Goal: Task Accomplishment & Management: Complete application form

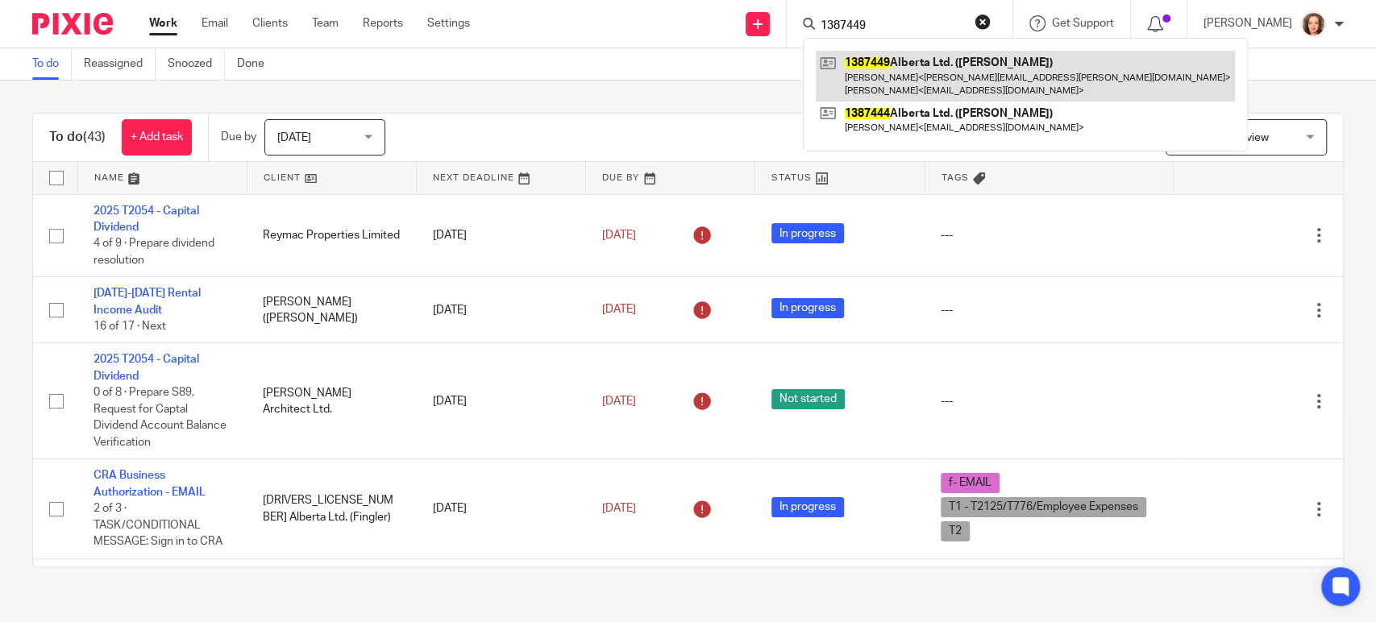
type input "1387449"
click at [901, 85] on link at bounding box center [1025, 76] width 419 height 50
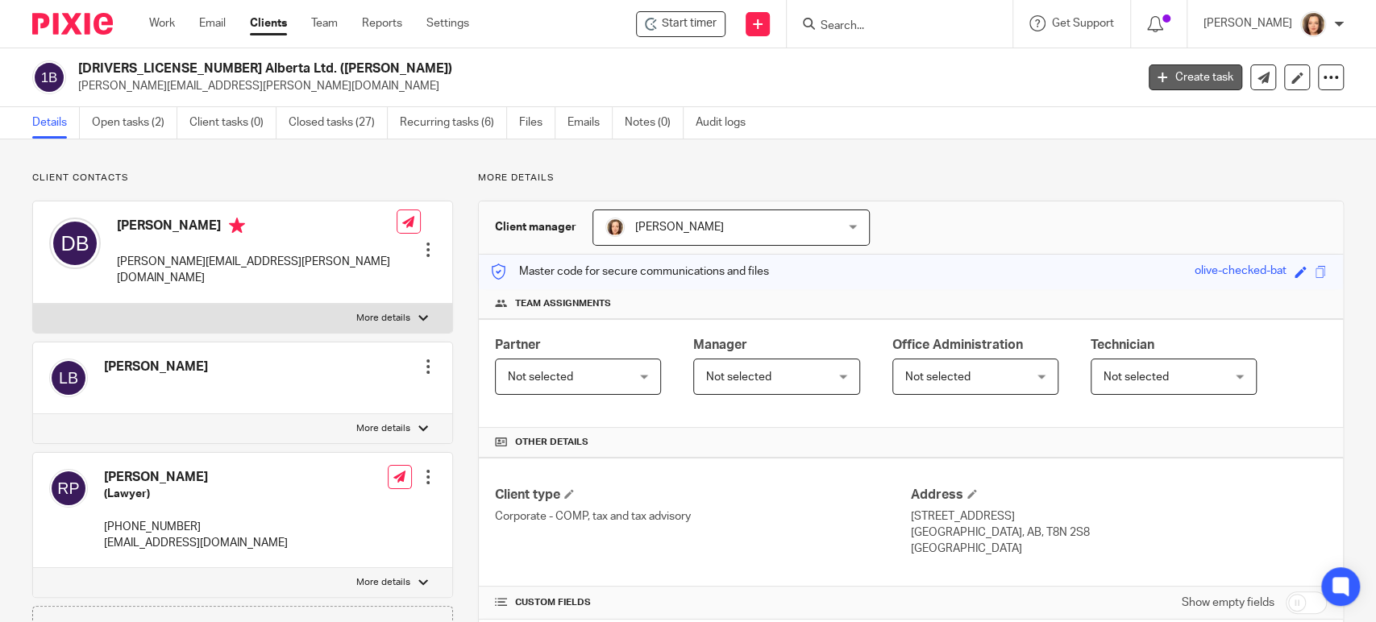
click at [1154, 81] on link "Create task" at bounding box center [1196, 77] width 94 height 26
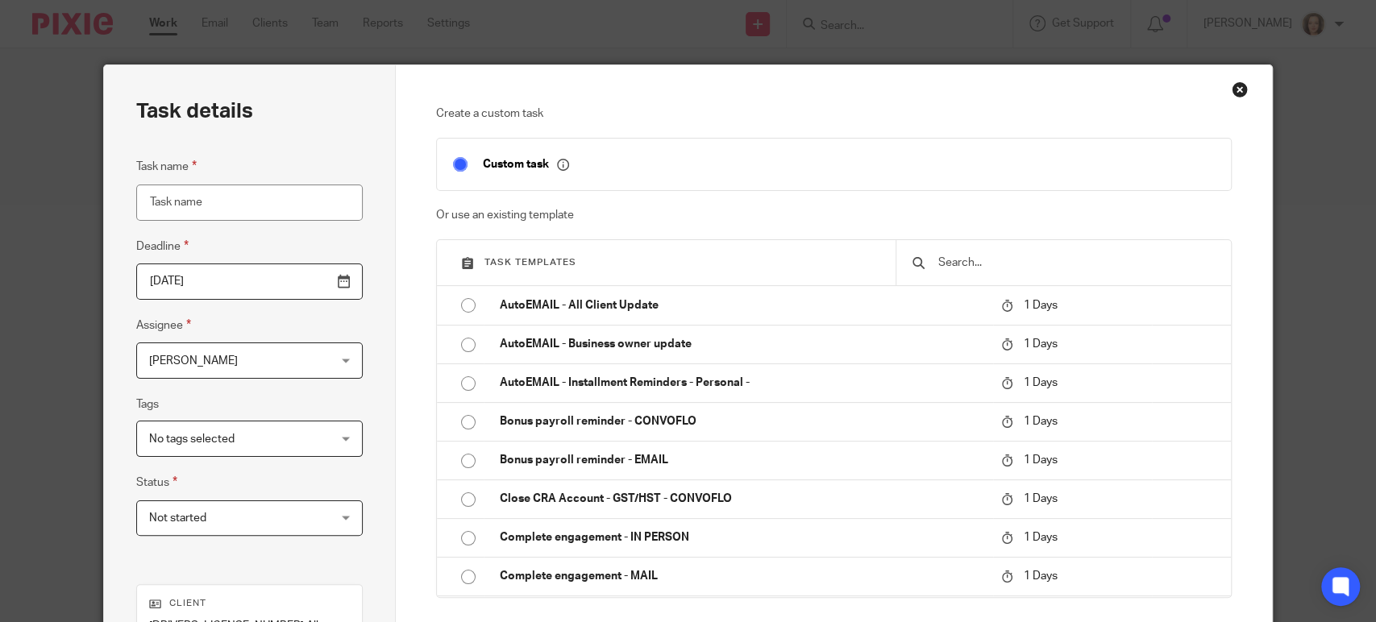
click at [233, 206] on input "Task name" at bounding box center [249, 203] width 227 height 36
click at [1026, 269] on input "text" at bounding box center [1076, 263] width 278 height 18
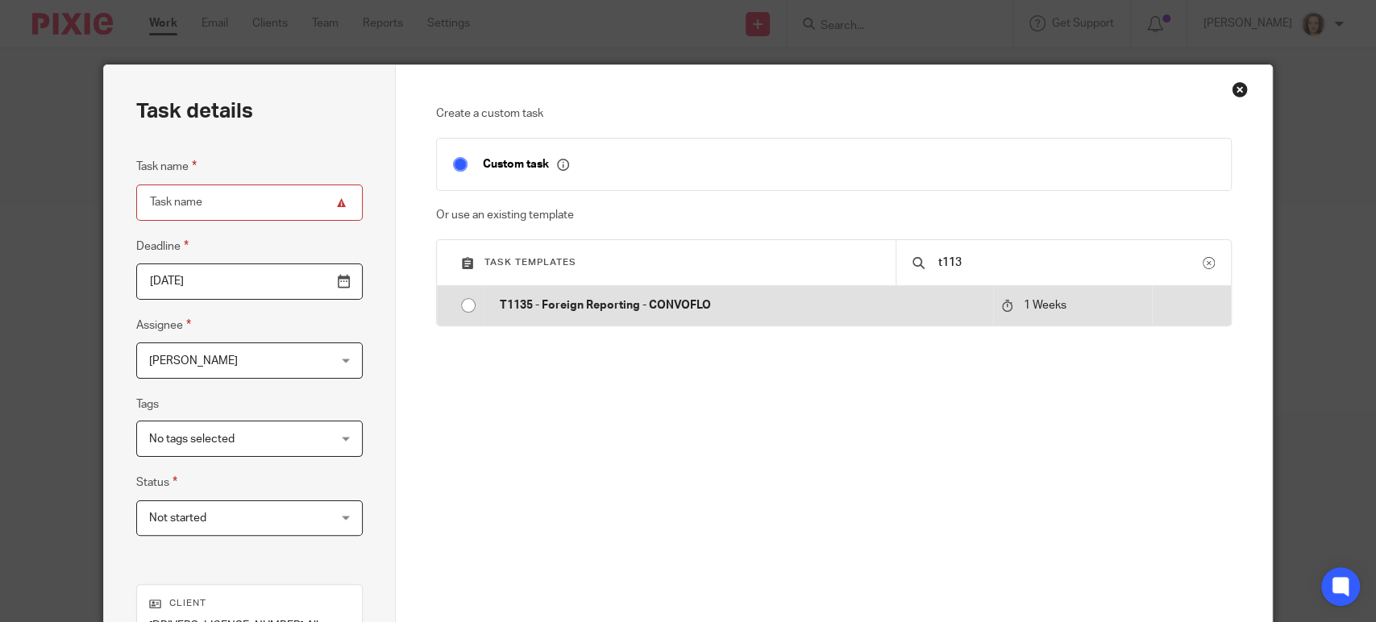
type input "t113"
click at [585, 302] on p "T1135 - Foreign Reporting - CONVOFLO" at bounding box center [742, 305] width 485 height 16
type input "2025-09-22"
type input "T1135 - Foreign Reporting - CONVOFLO"
checkbox input "false"
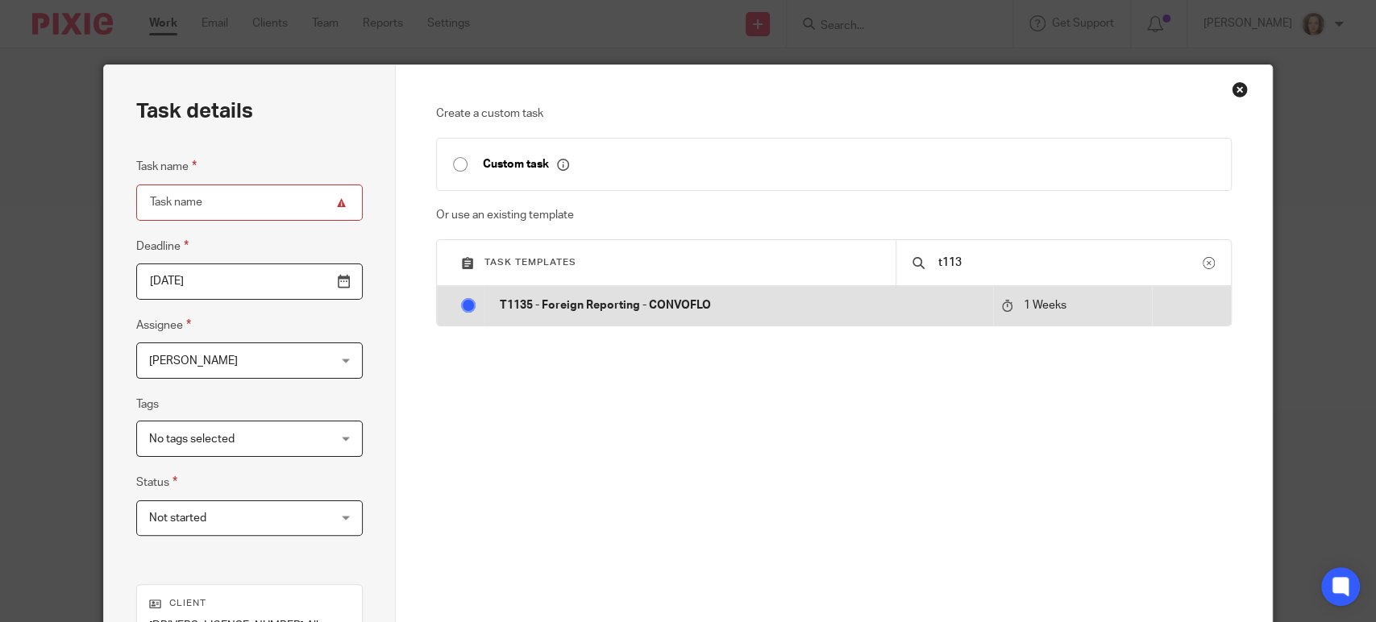
radio input "true"
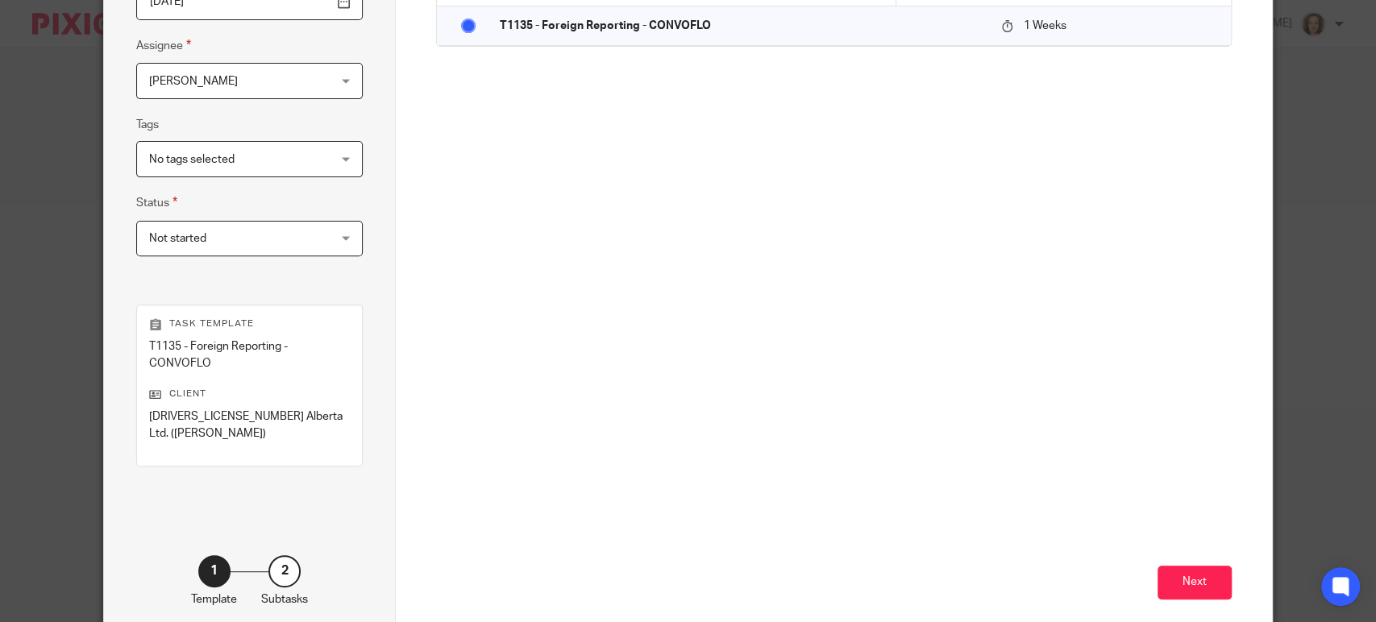
scroll to position [346, 0]
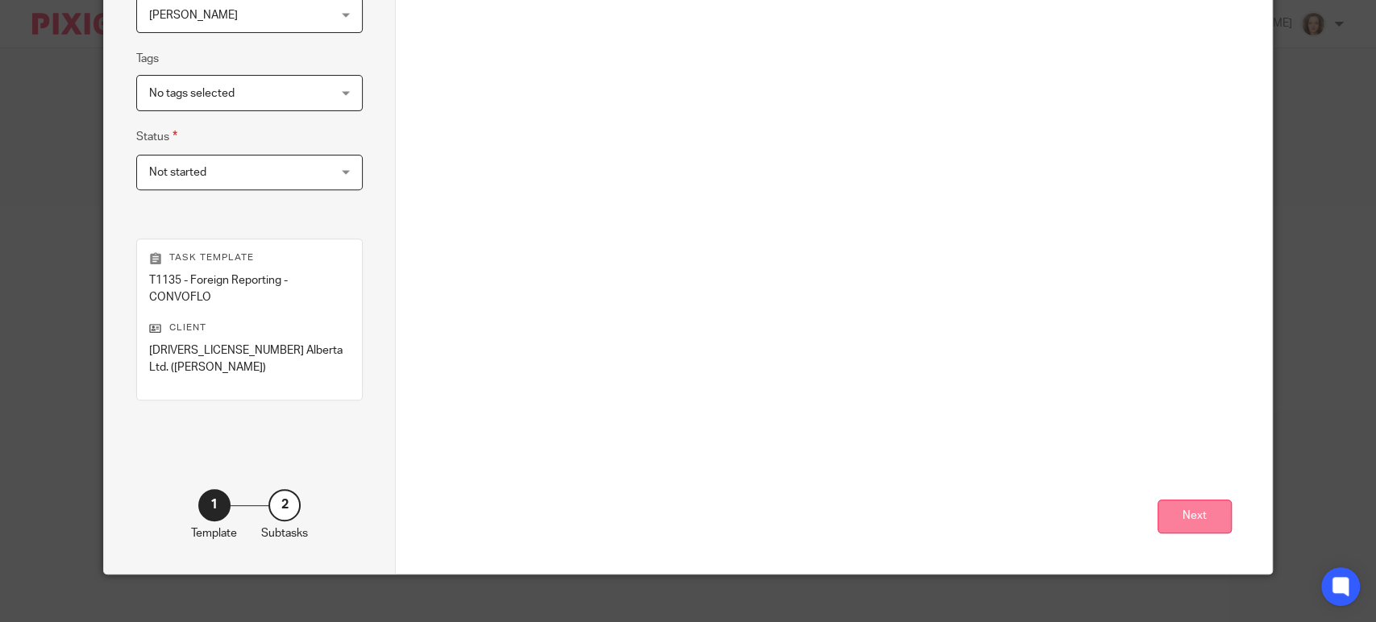
click at [1183, 500] on button "Next" at bounding box center [1195, 517] width 74 height 35
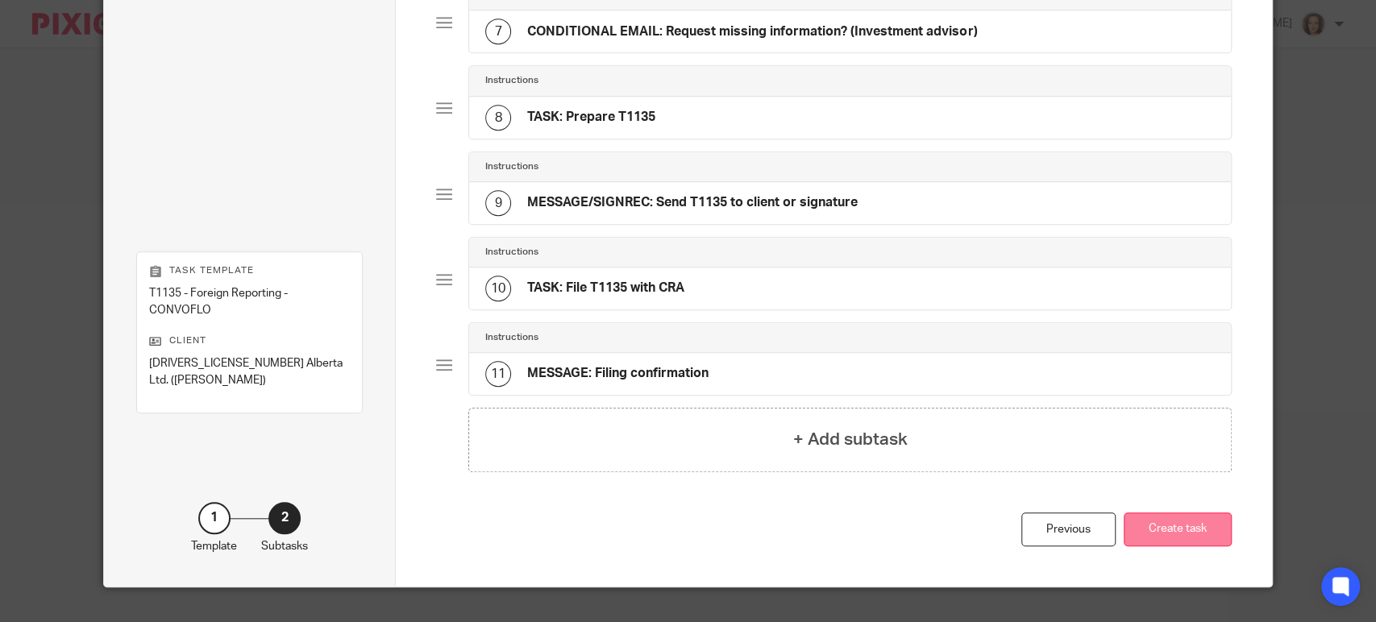
scroll to position [707, 0]
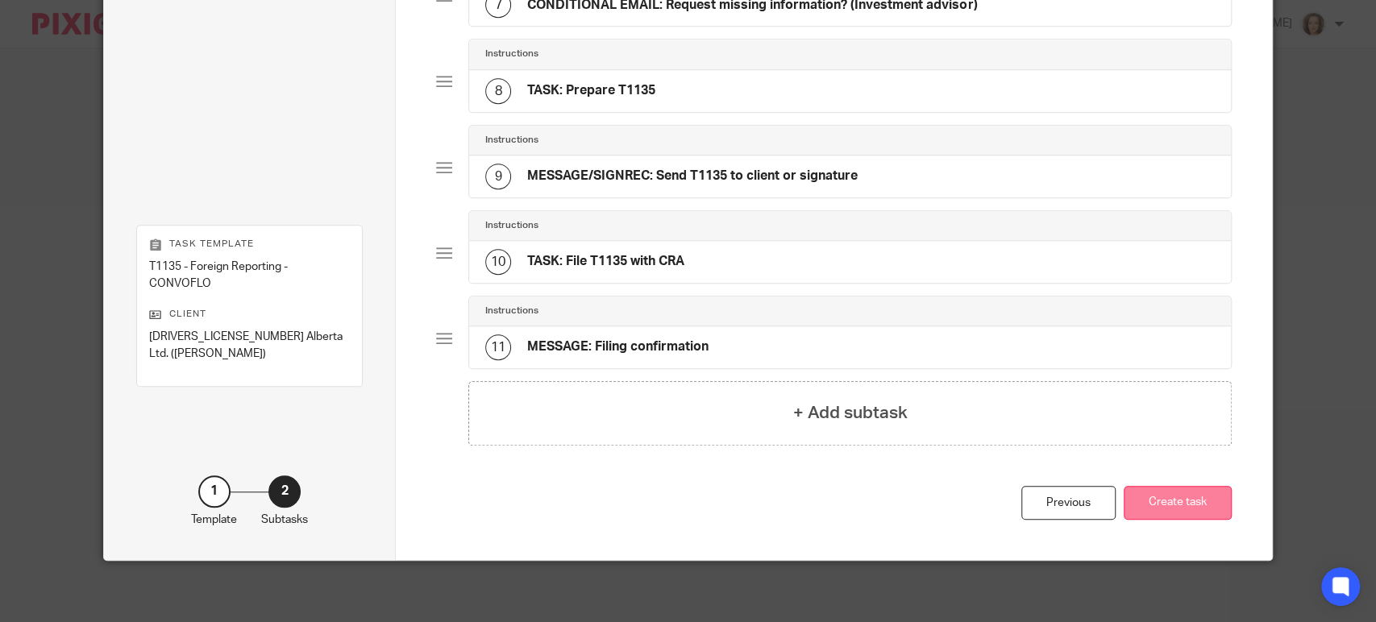
click at [1165, 496] on button "Create task" at bounding box center [1178, 503] width 108 height 35
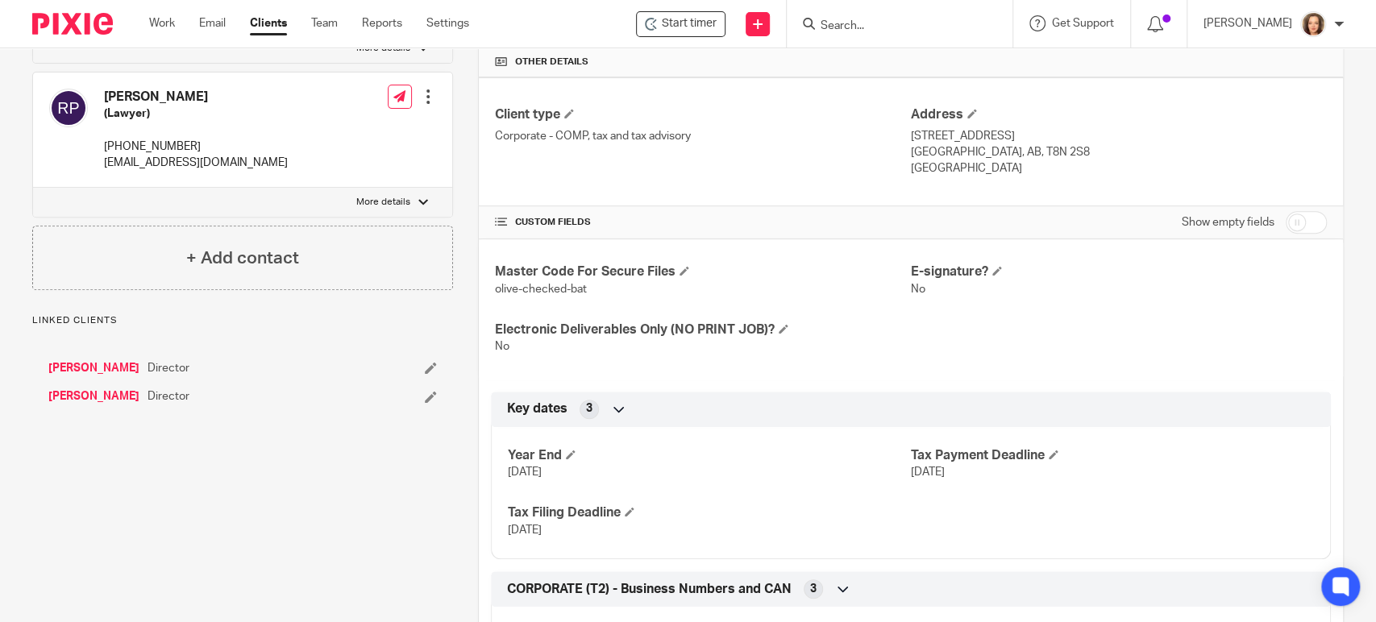
click at [1296, 212] on input "checkbox" at bounding box center [1306, 222] width 41 height 23
checkbox input "true"
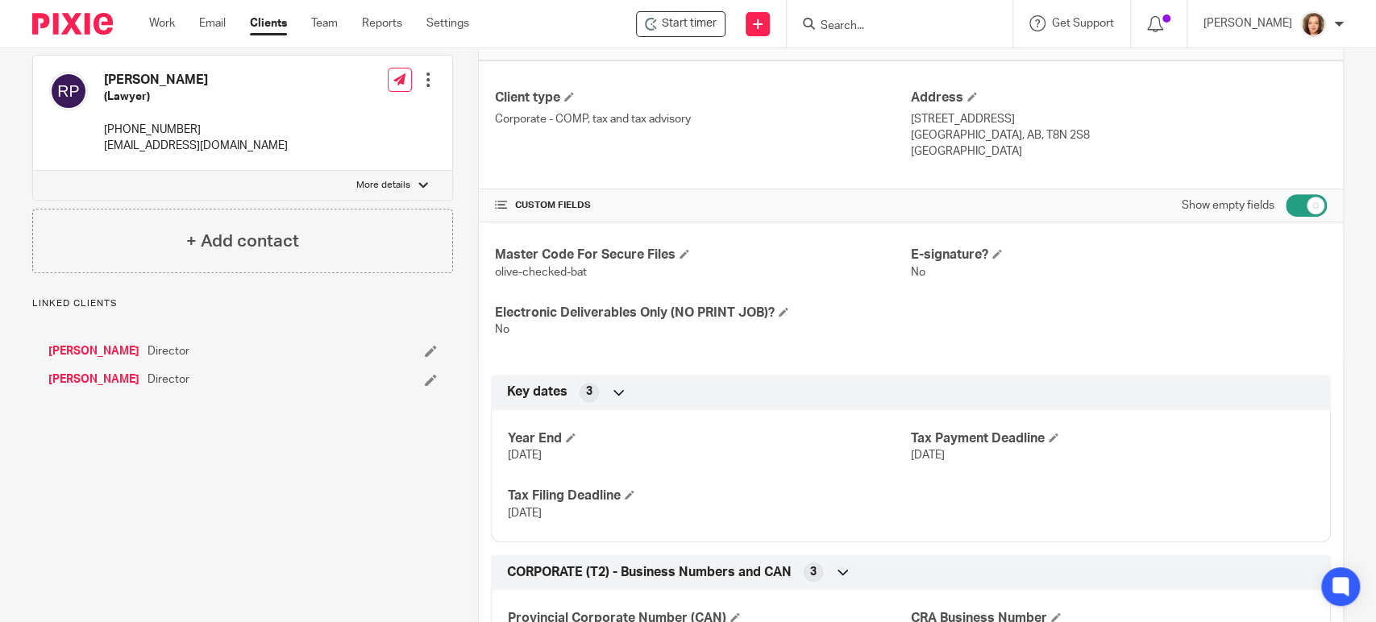
scroll to position [403, 0]
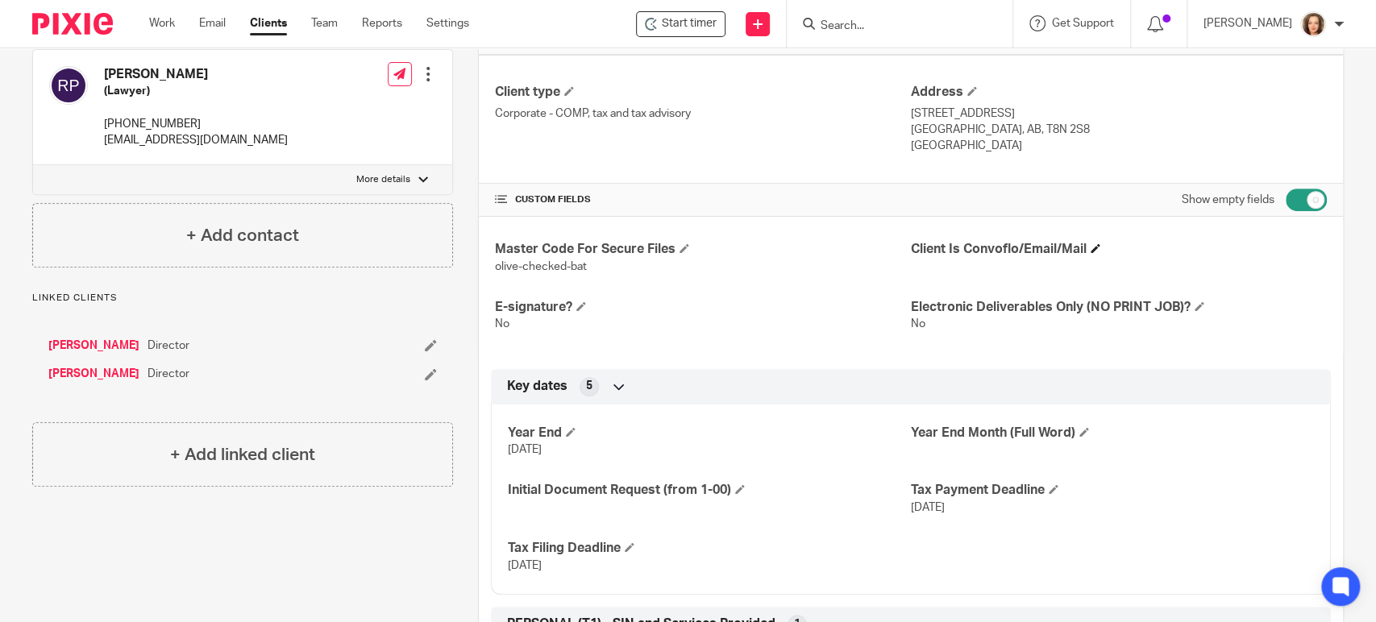
click at [1092, 248] on span at bounding box center [1096, 248] width 10 height 10
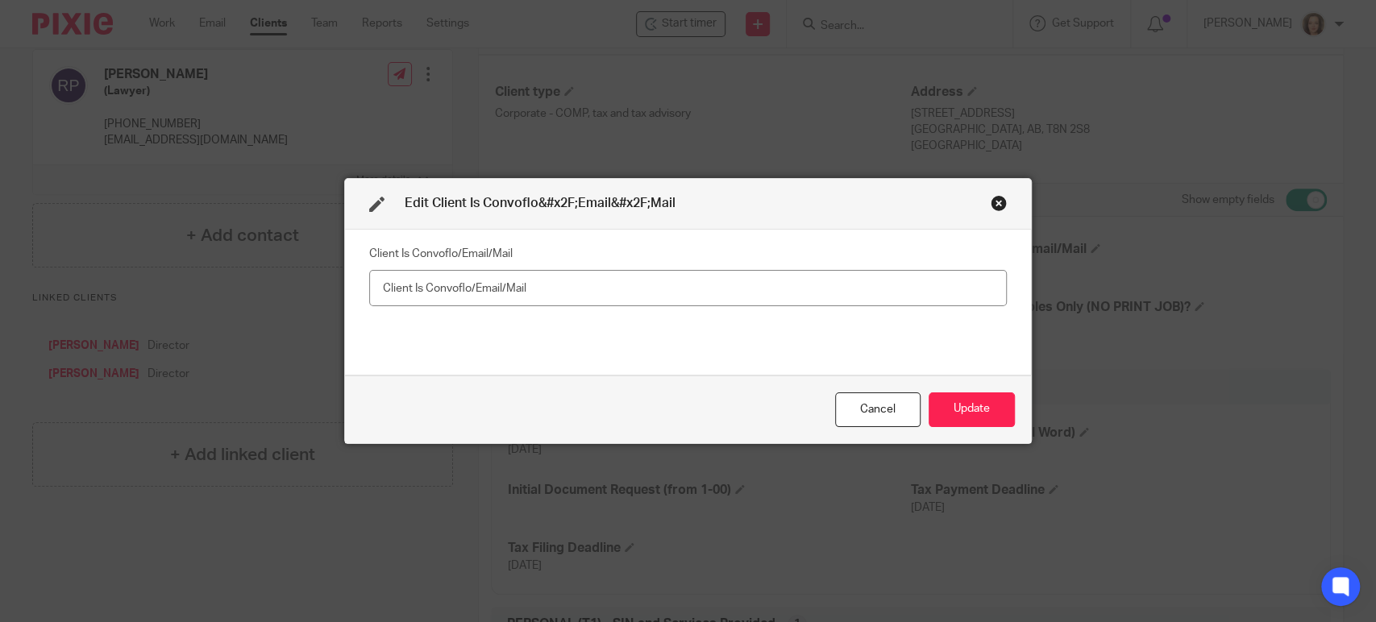
click at [878, 289] on input "text" at bounding box center [688, 288] width 639 height 36
type input "Convoflo"
click at [980, 418] on button "Update" at bounding box center [972, 410] width 86 height 35
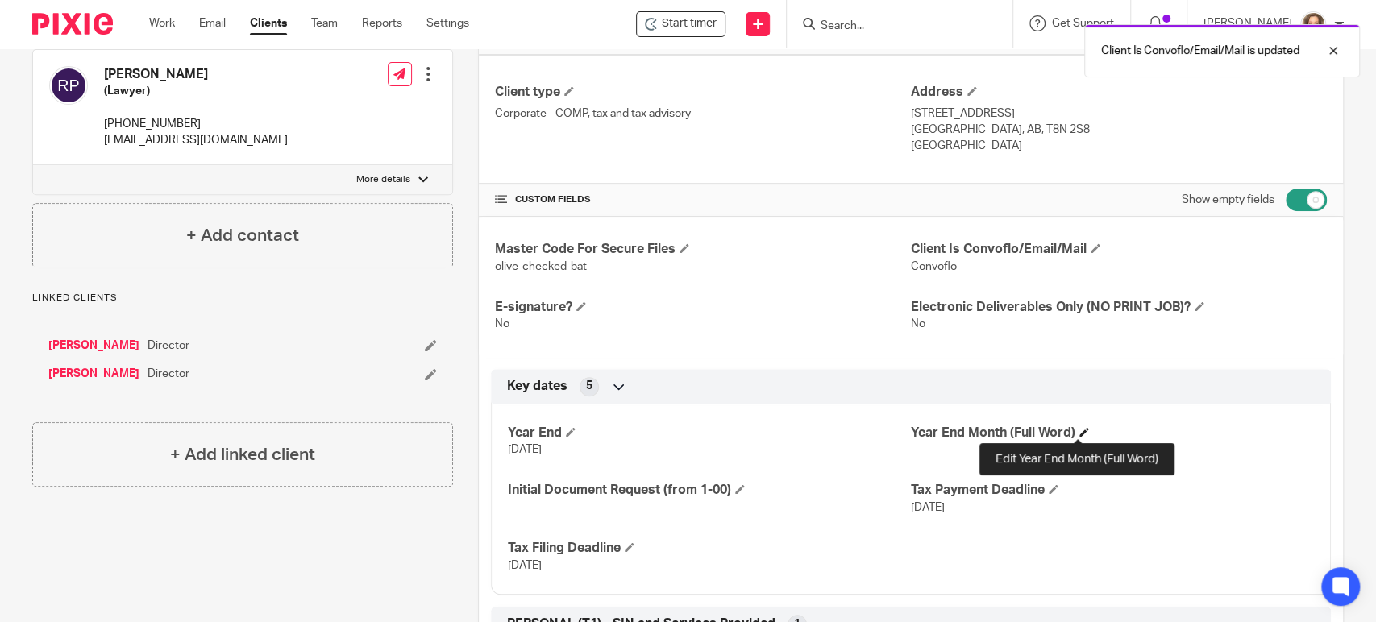
click at [1080, 428] on span at bounding box center [1085, 432] width 10 height 10
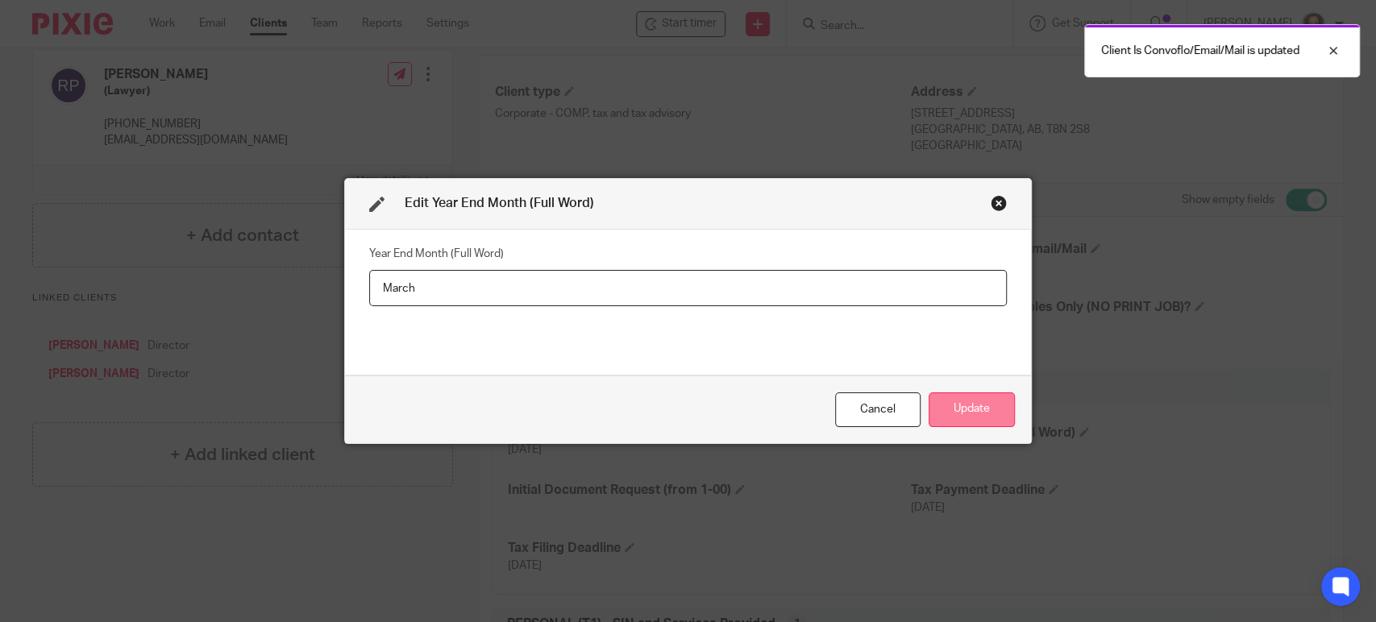
type input "March"
click at [961, 410] on button "Update" at bounding box center [972, 410] width 86 height 35
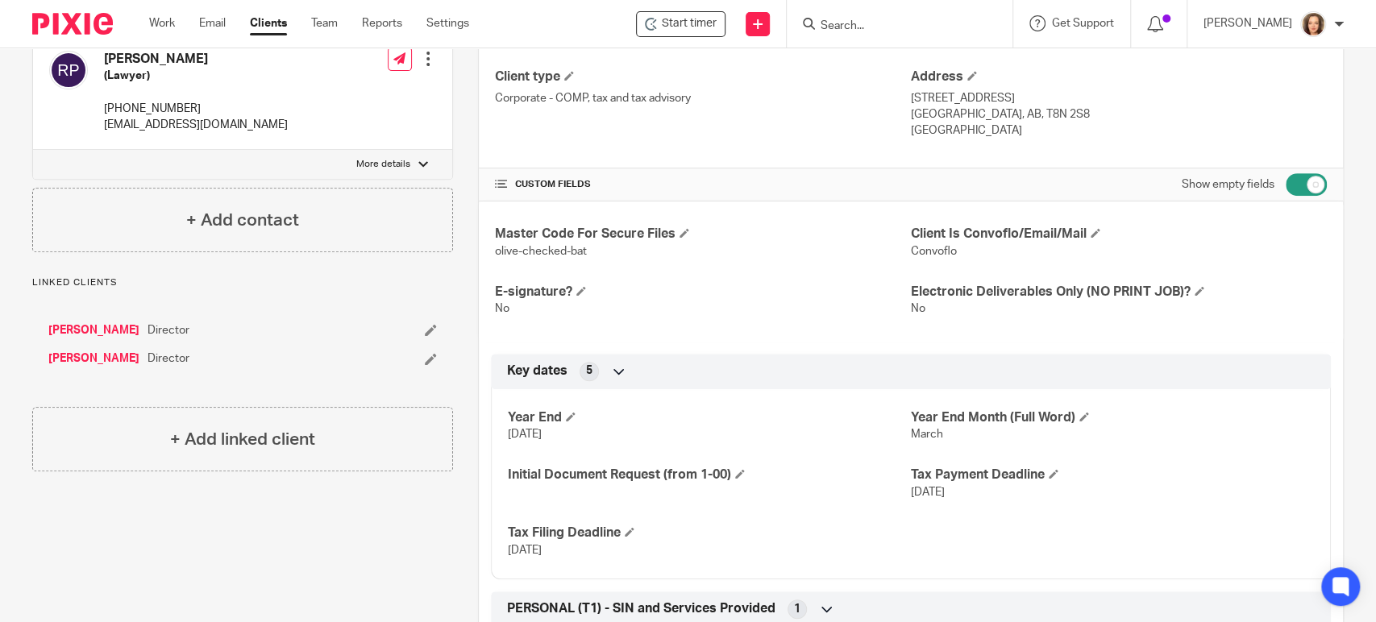
scroll to position [0, 0]
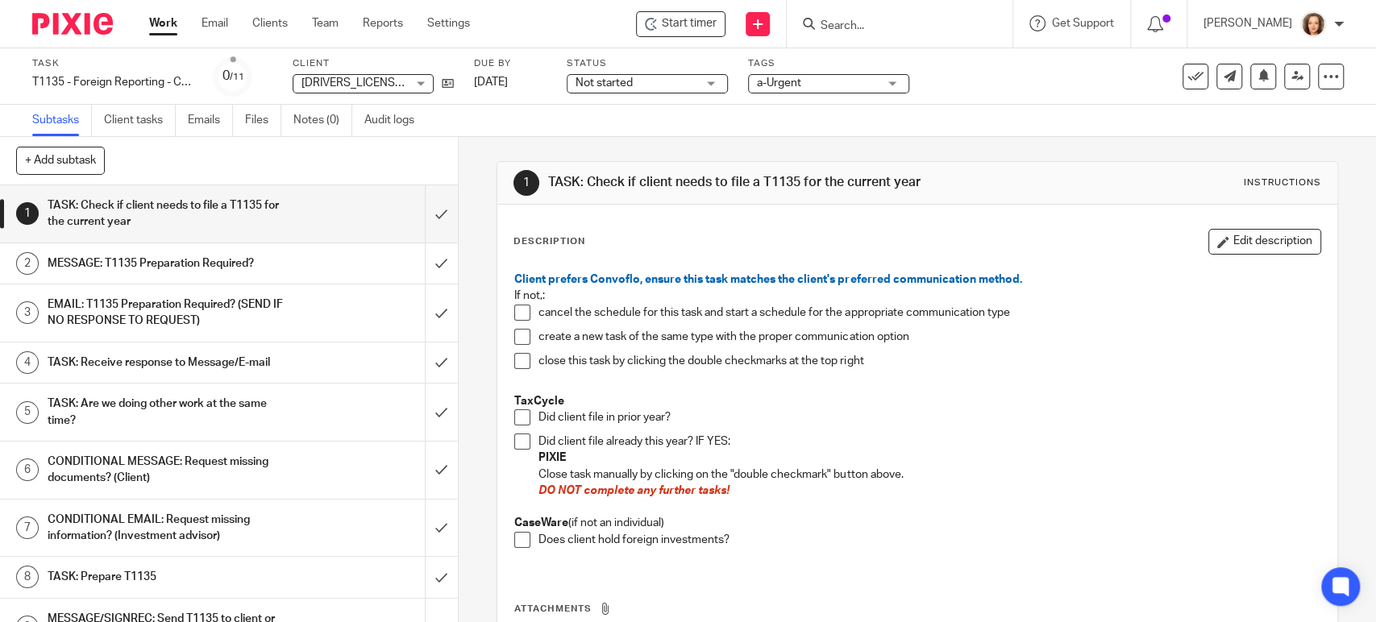
click at [518, 414] on span at bounding box center [522, 418] width 16 height 16
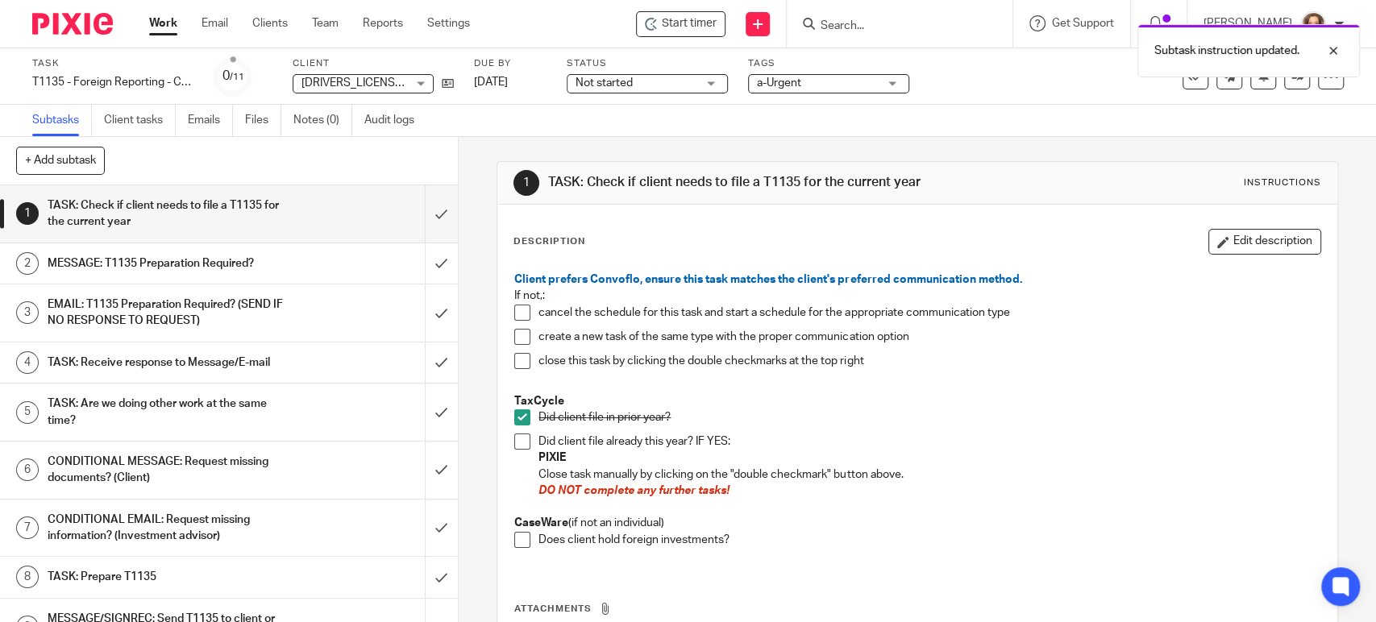
click at [520, 540] on span at bounding box center [522, 540] width 16 height 16
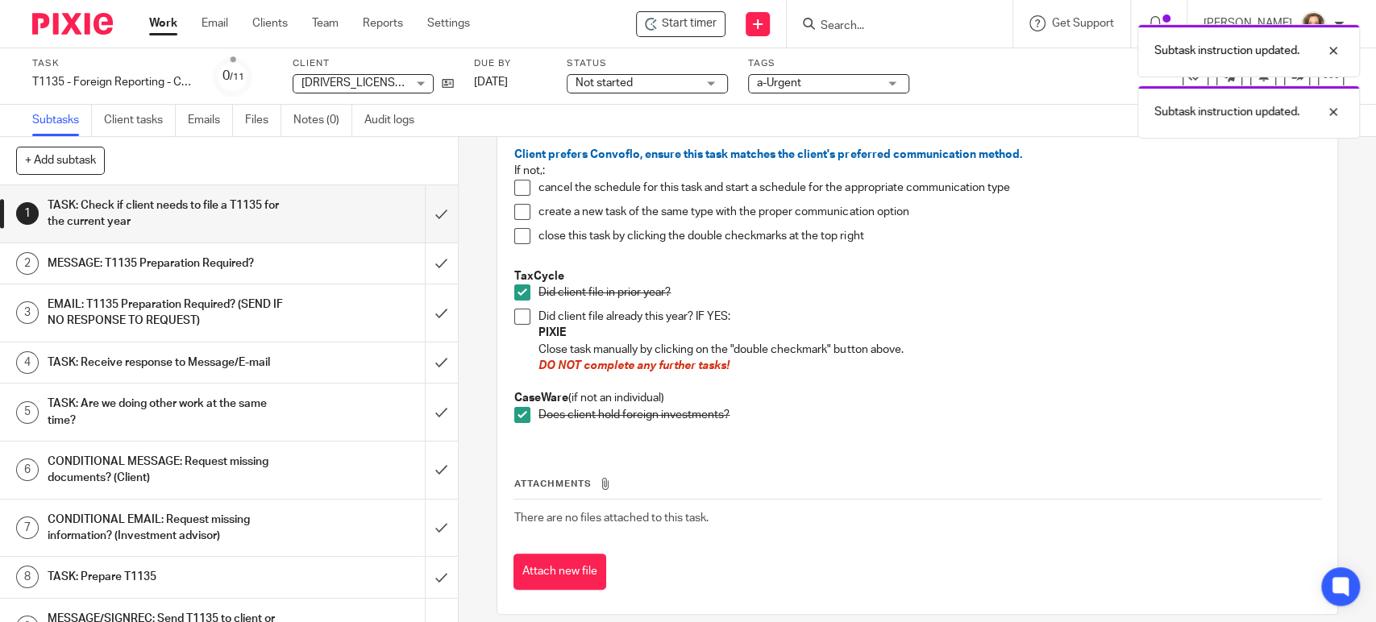
scroll to position [141, 0]
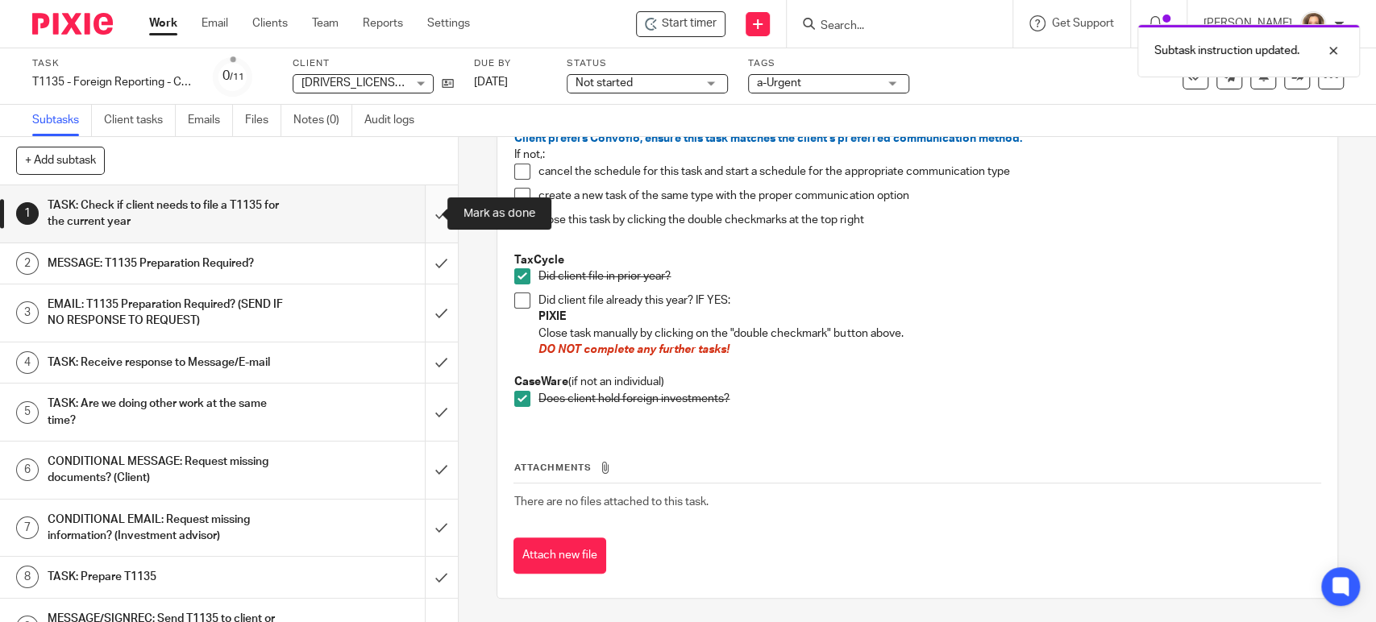
click at [422, 210] on input "submit" at bounding box center [229, 213] width 458 height 57
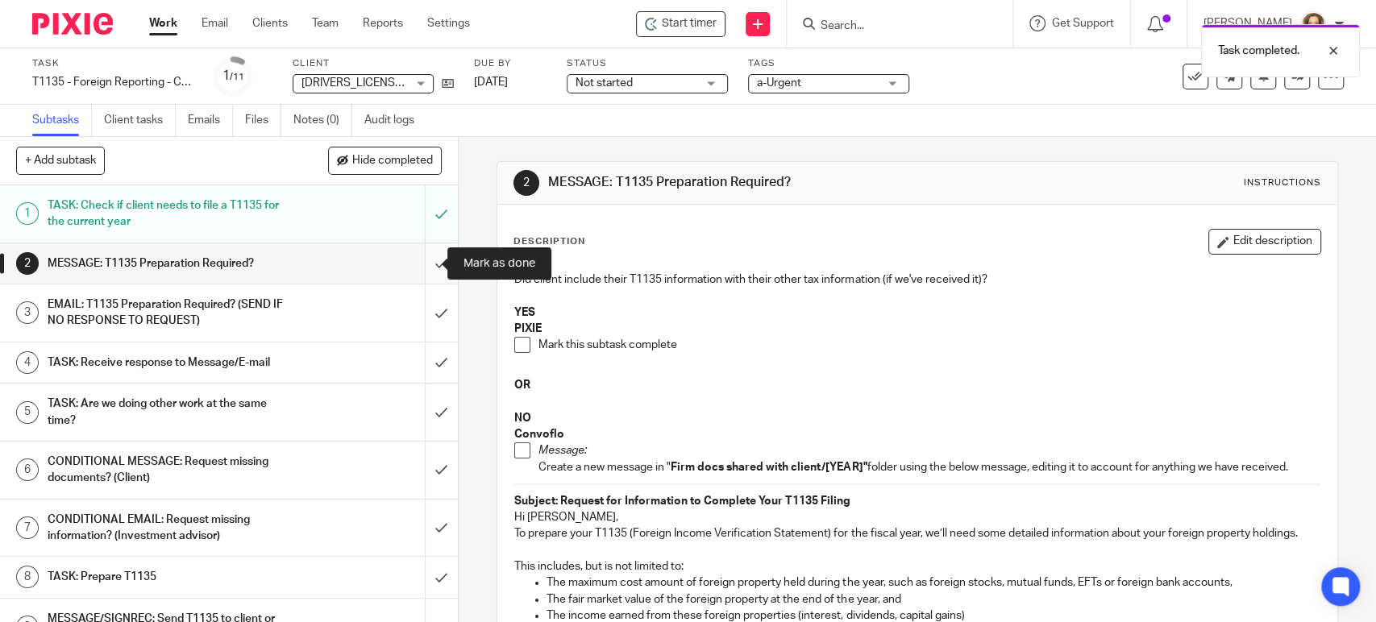
click at [426, 262] on input "submit" at bounding box center [229, 263] width 458 height 40
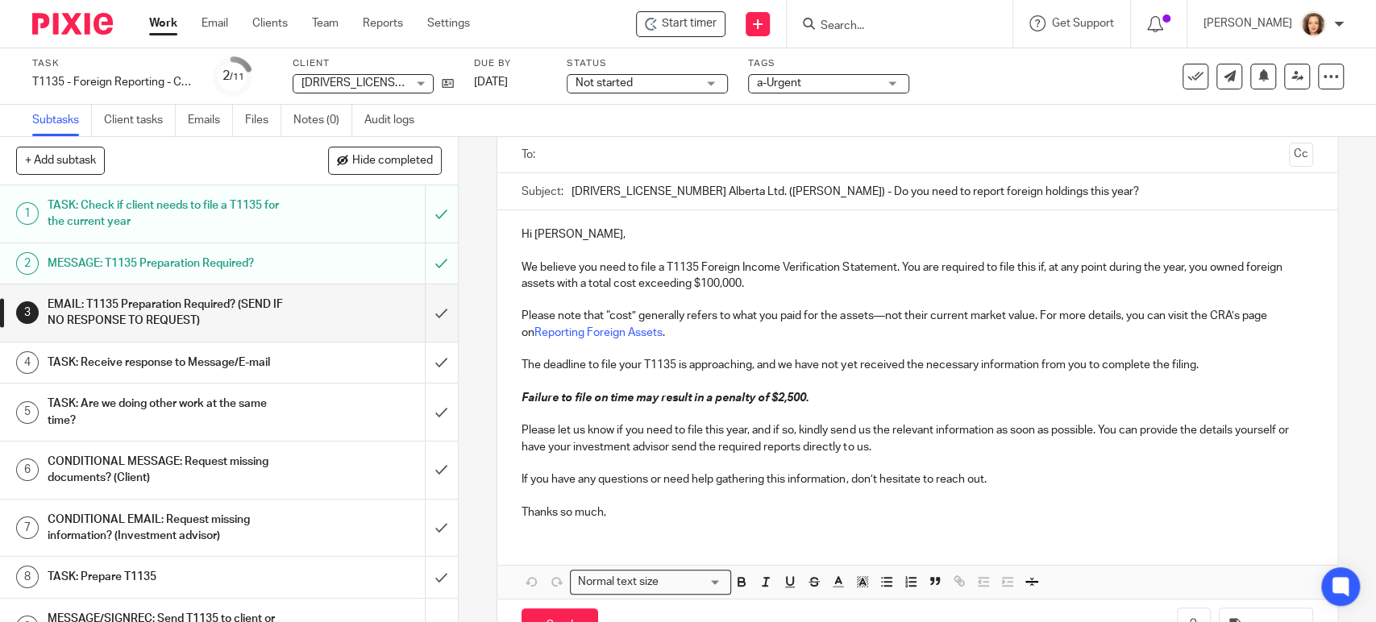
scroll to position [172, 0]
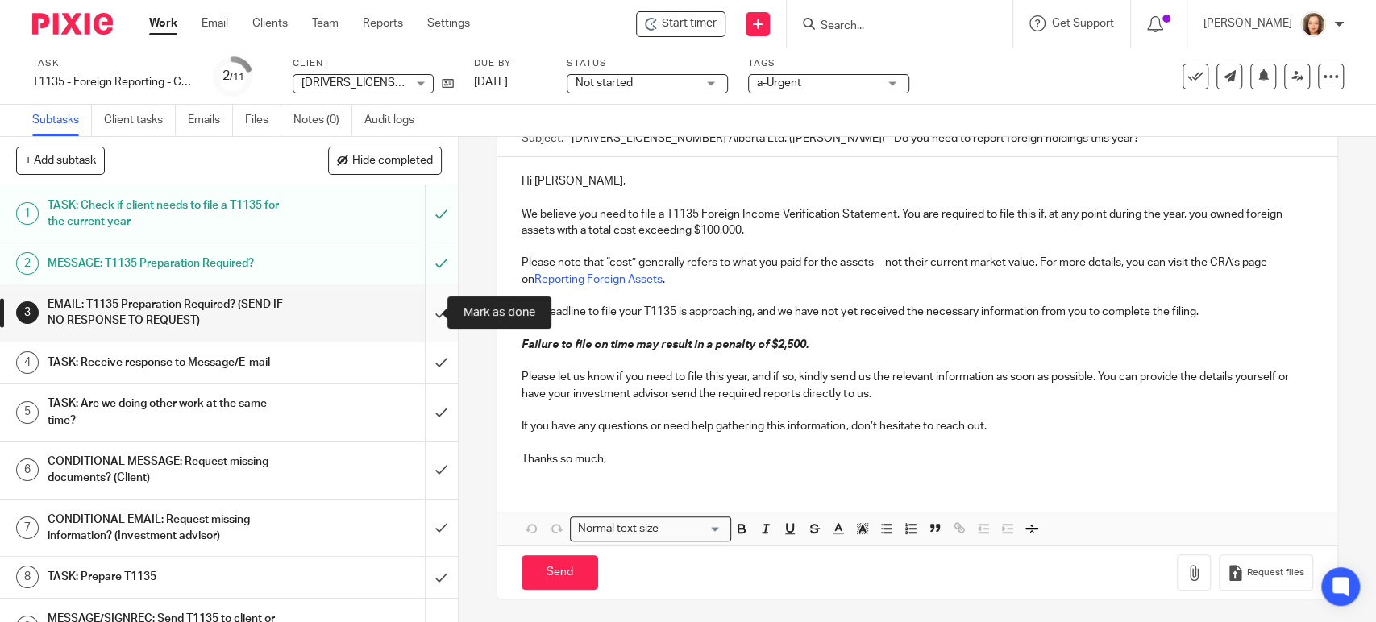
click at [420, 312] on input "submit" at bounding box center [229, 313] width 458 height 57
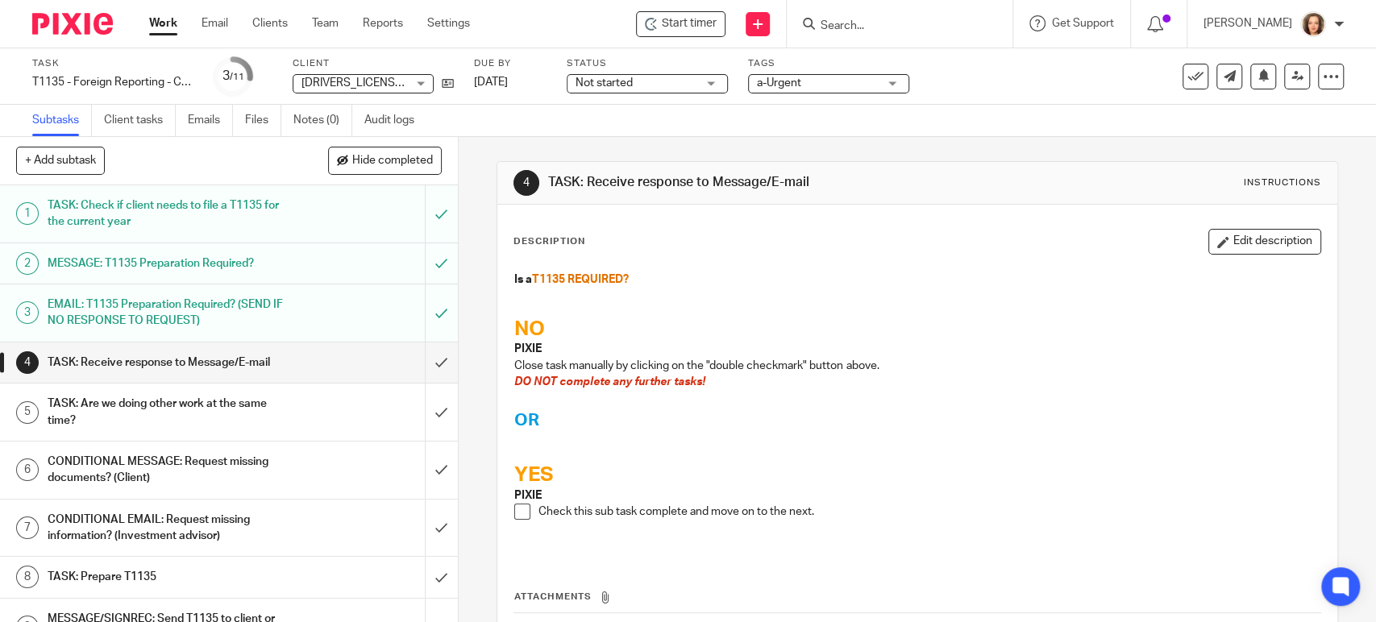
click at [518, 513] on span at bounding box center [522, 512] width 16 height 16
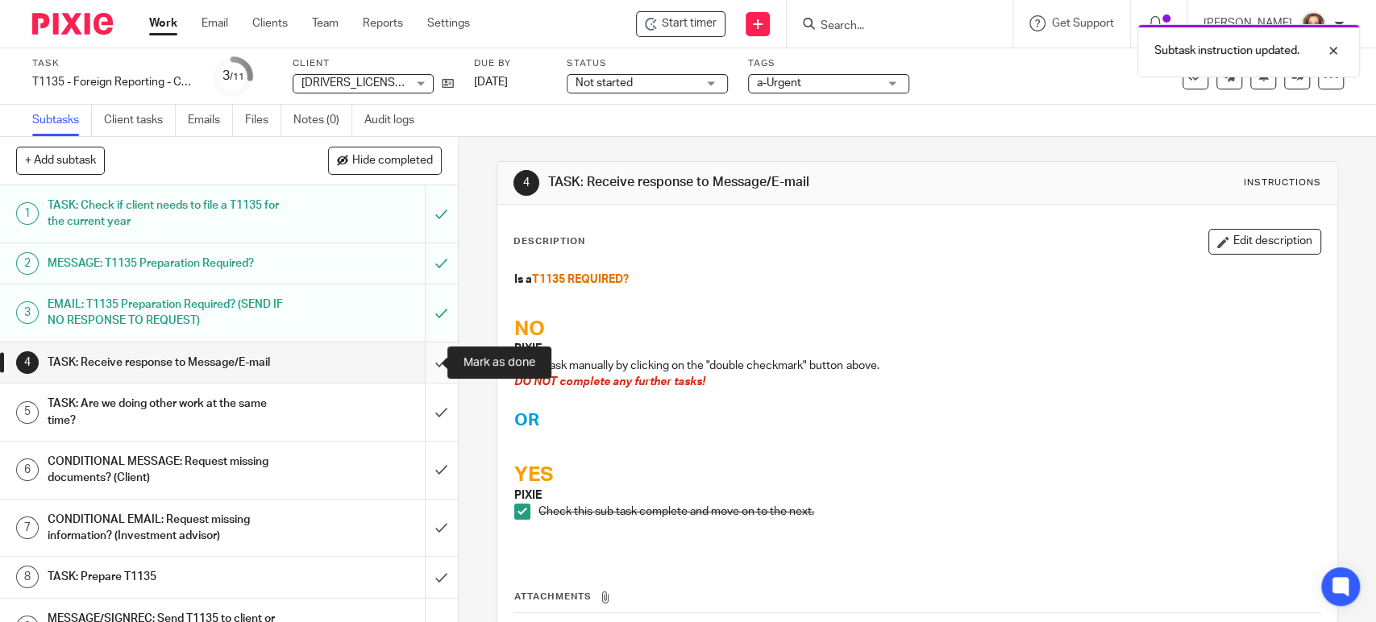
click at [422, 355] on input "submit" at bounding box center [229, 363] width 458 height 40
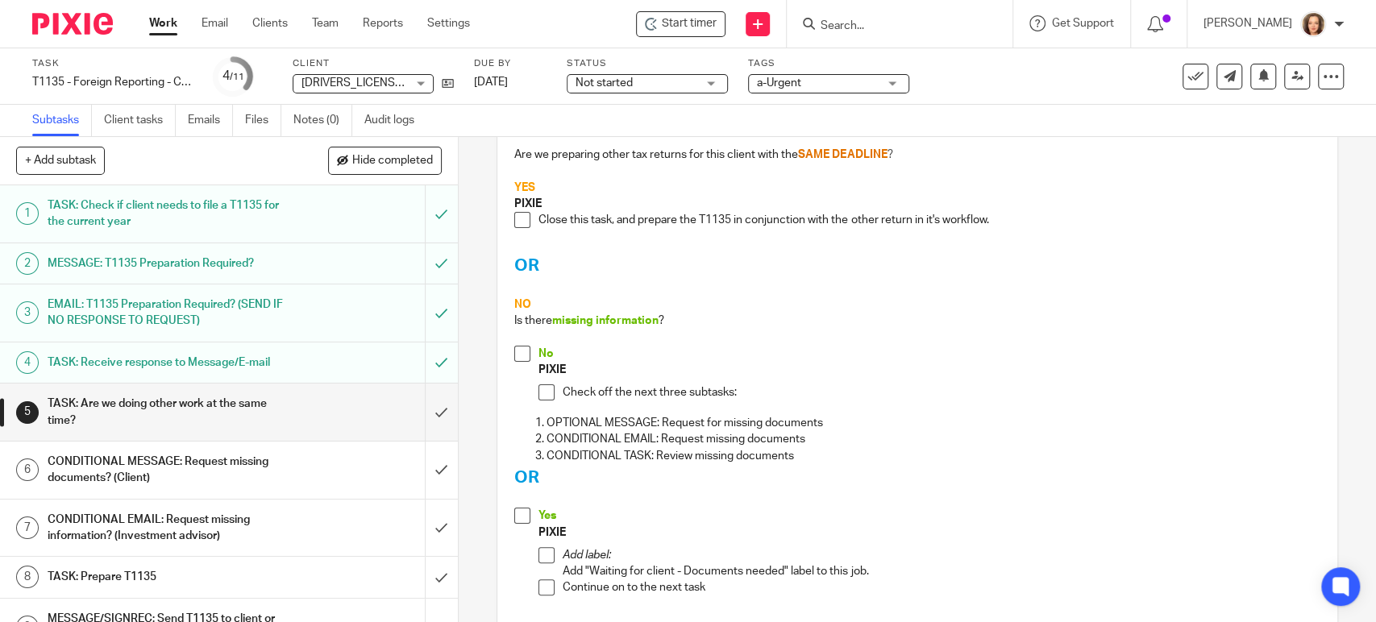
scroll to position [224, 0]
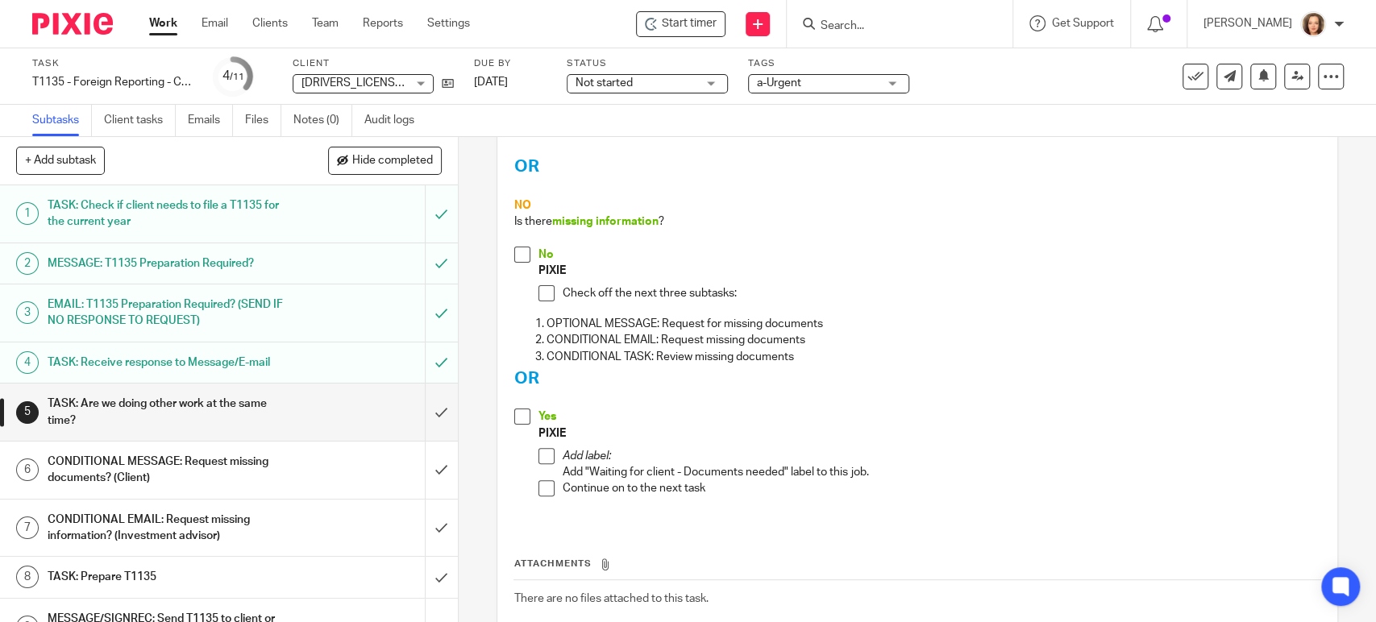
click at [516, 249] on span at bounding box center [522, 255] width 16 height 16
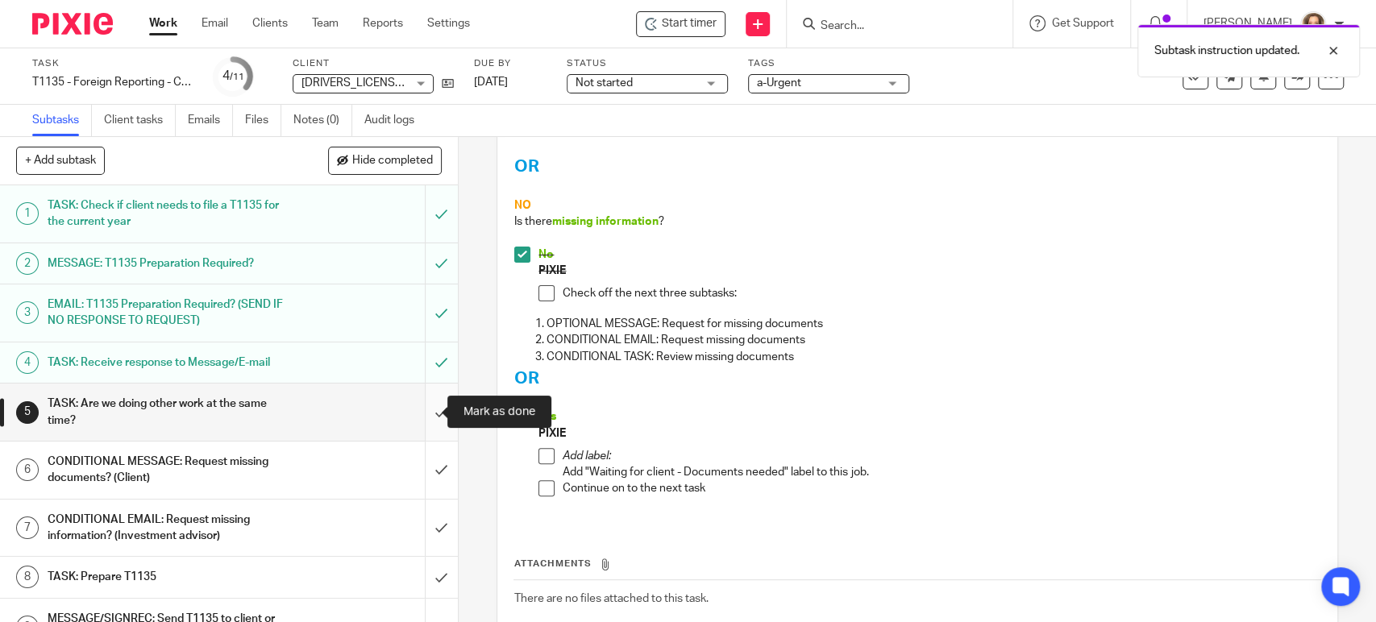
click at [419, 409] on input "submit" at bounding box center [229, 412] width 458 height 57
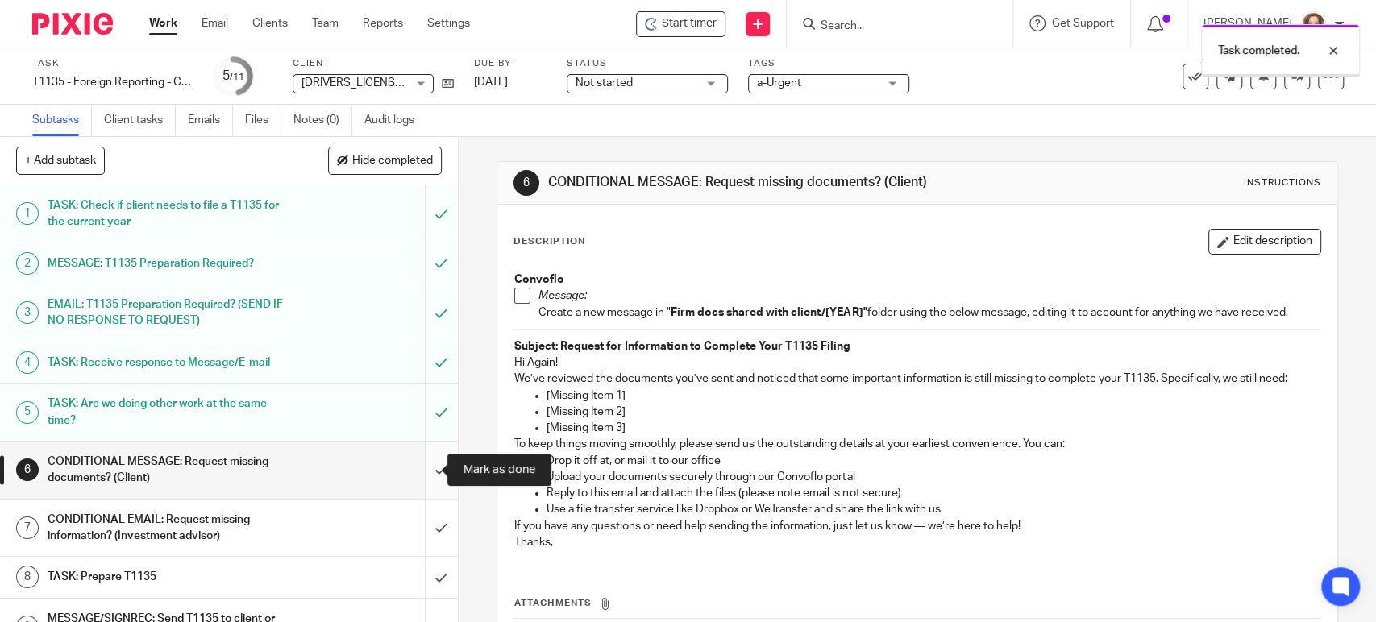
click at [414, 472] on input "submit" at bounding box center [229, 470] width 458 height 57
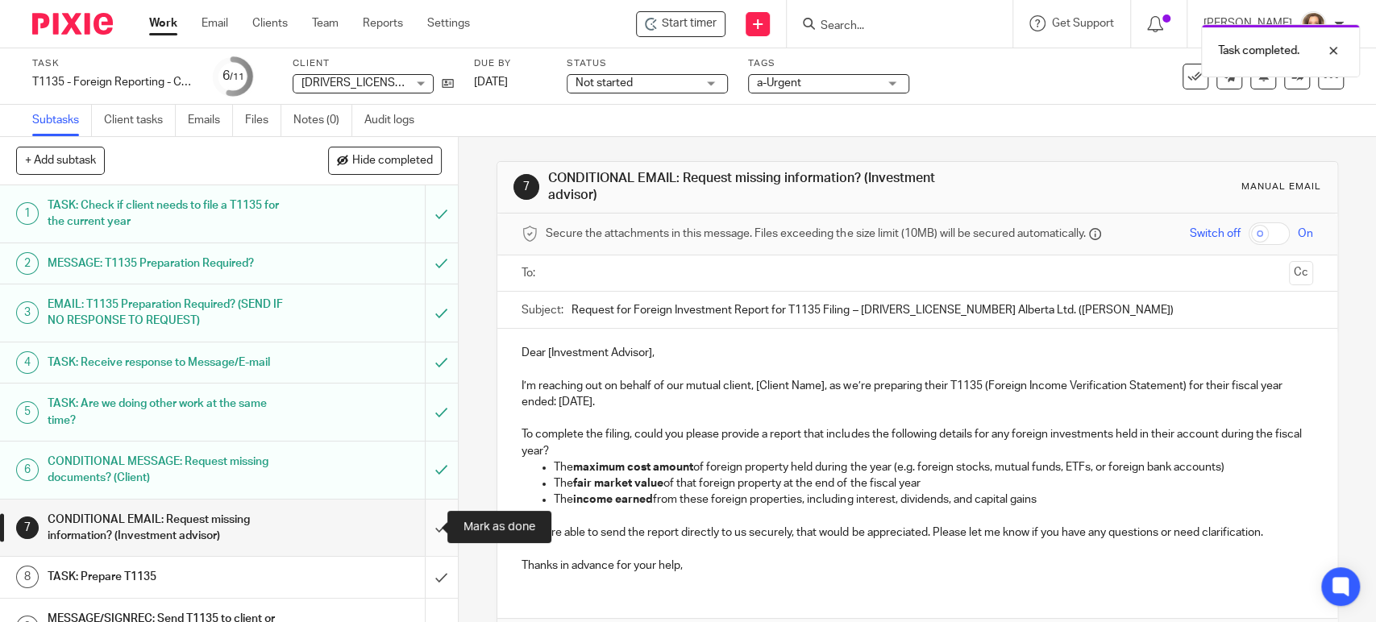
click at [423, 518] on input "submit" at bounding box center [229, 528] width 458 height 57
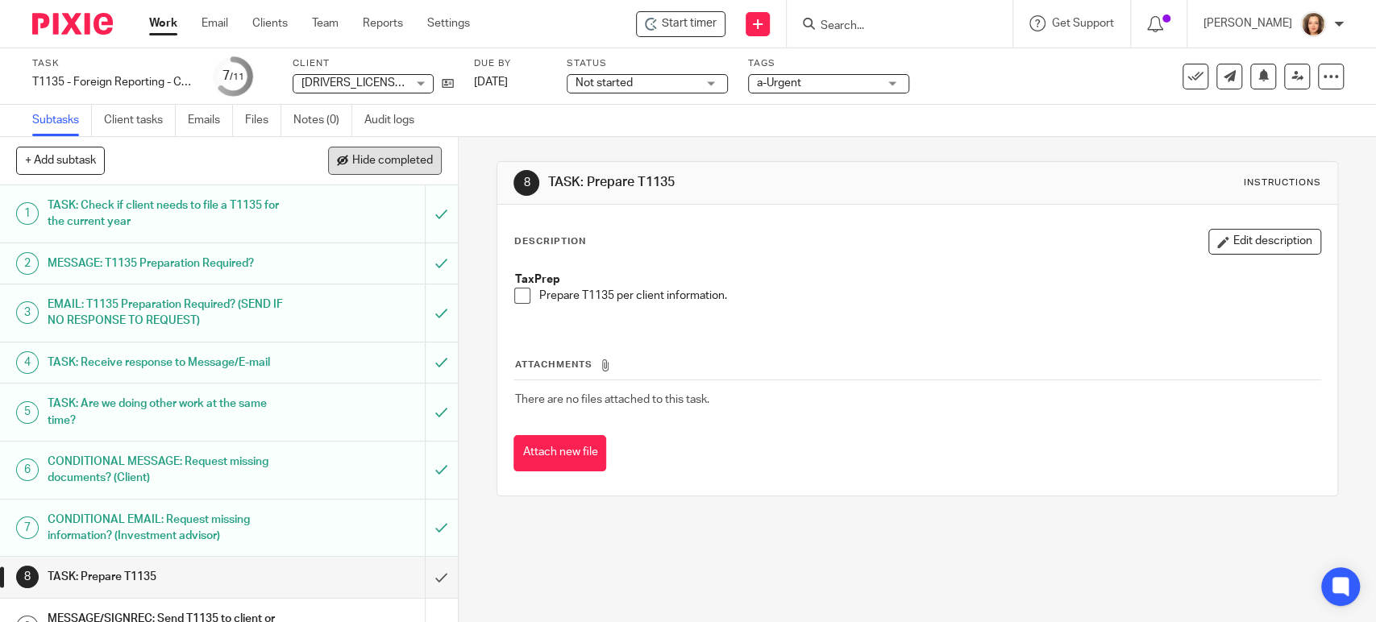
click at [393, 155] on span "Hide completed" at bounding box center [392, 161] width 81 height 13
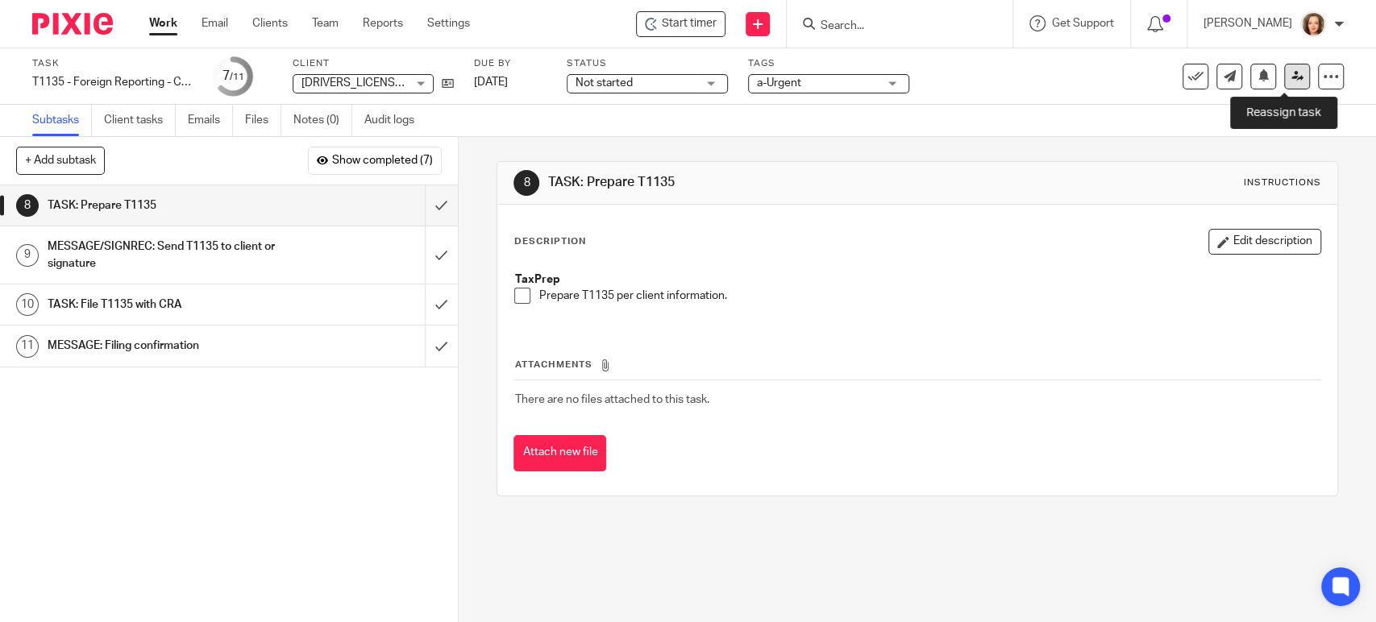
click at [1292, 70] on icon at bounding box center [1298, 76] width 12 height 12
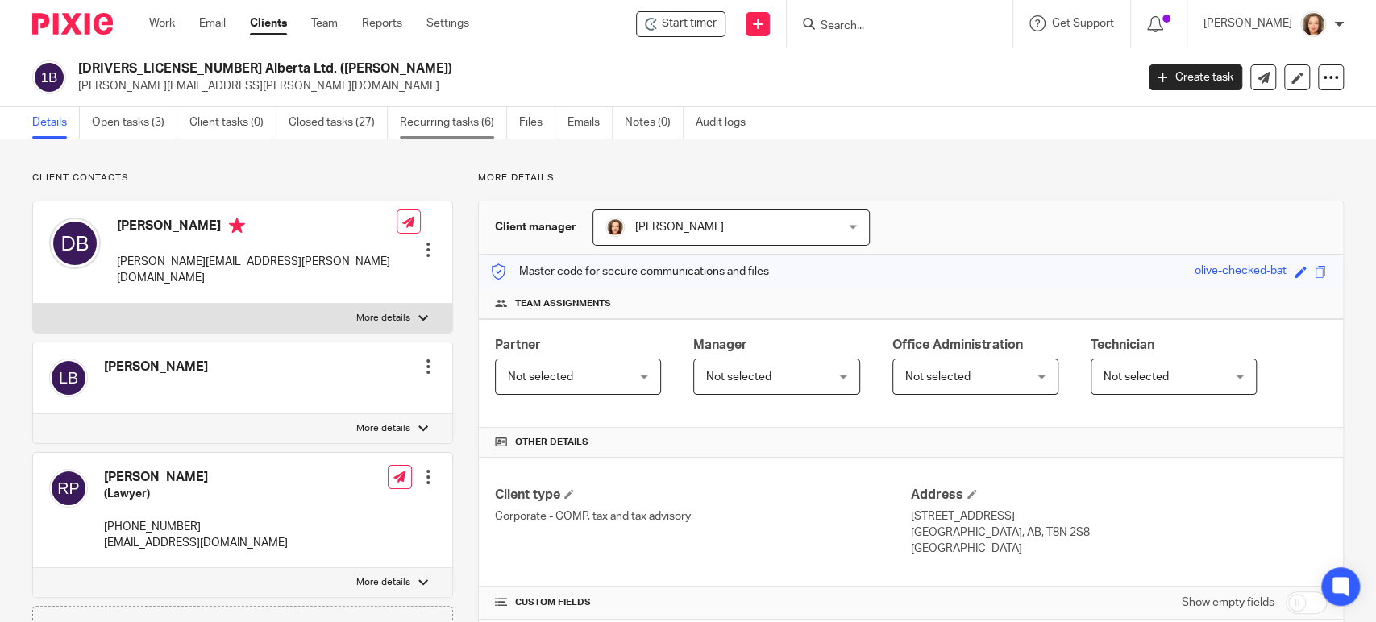
click at [443, 121] on link "Recurring tasks (6)" at bounding box center [453, 122] width 107 height 31
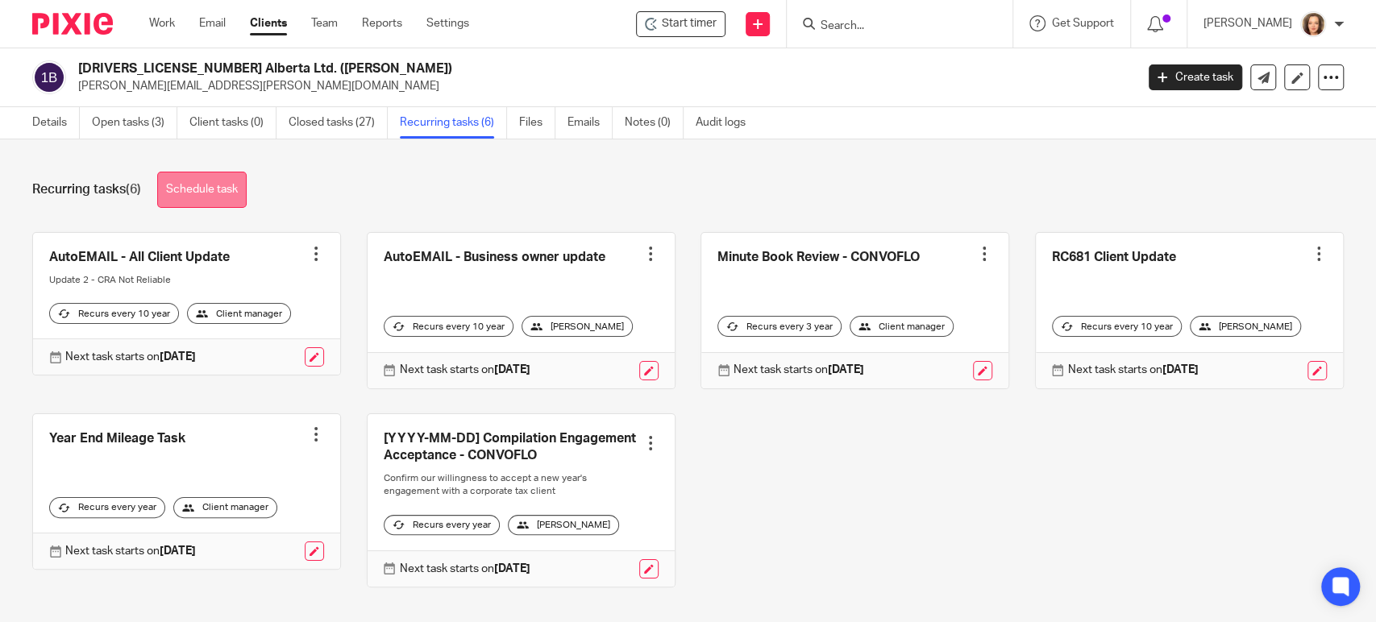
click at [240, 186] on link "Schedule task" at bounding box center [201, 190] width 89 height 36
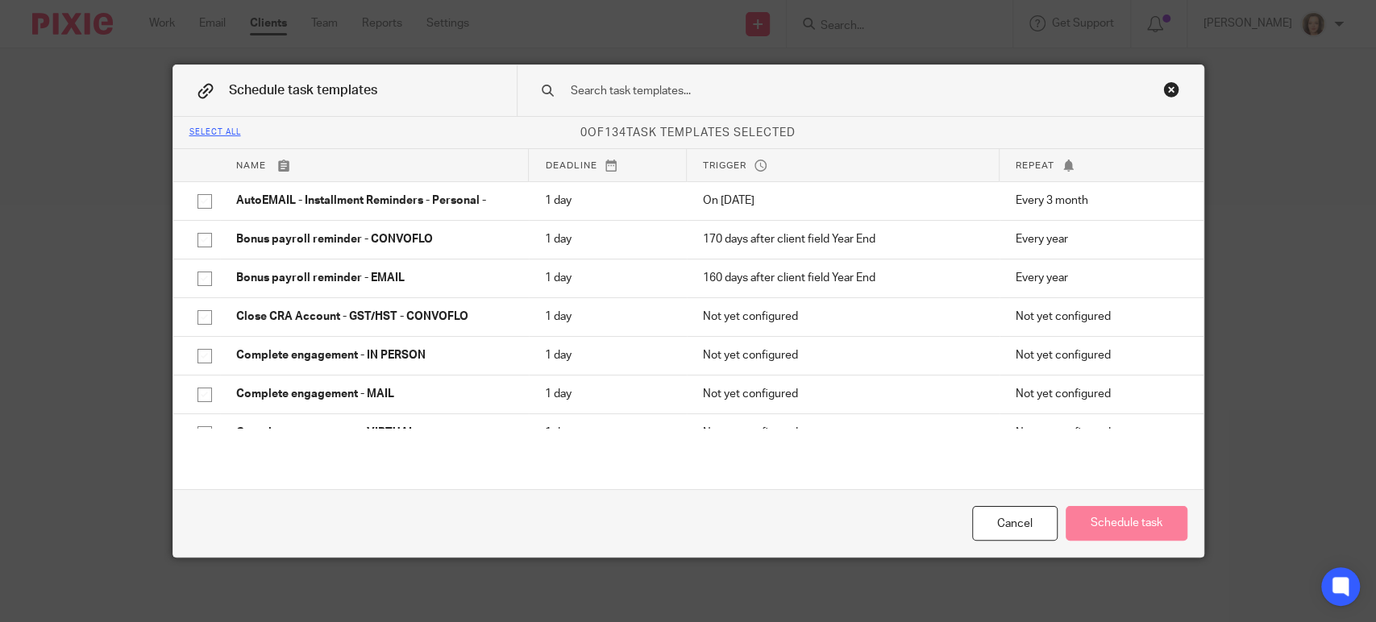
click at [701, 85] on input "text" at bounding box center [834, 91] width 531 height 18
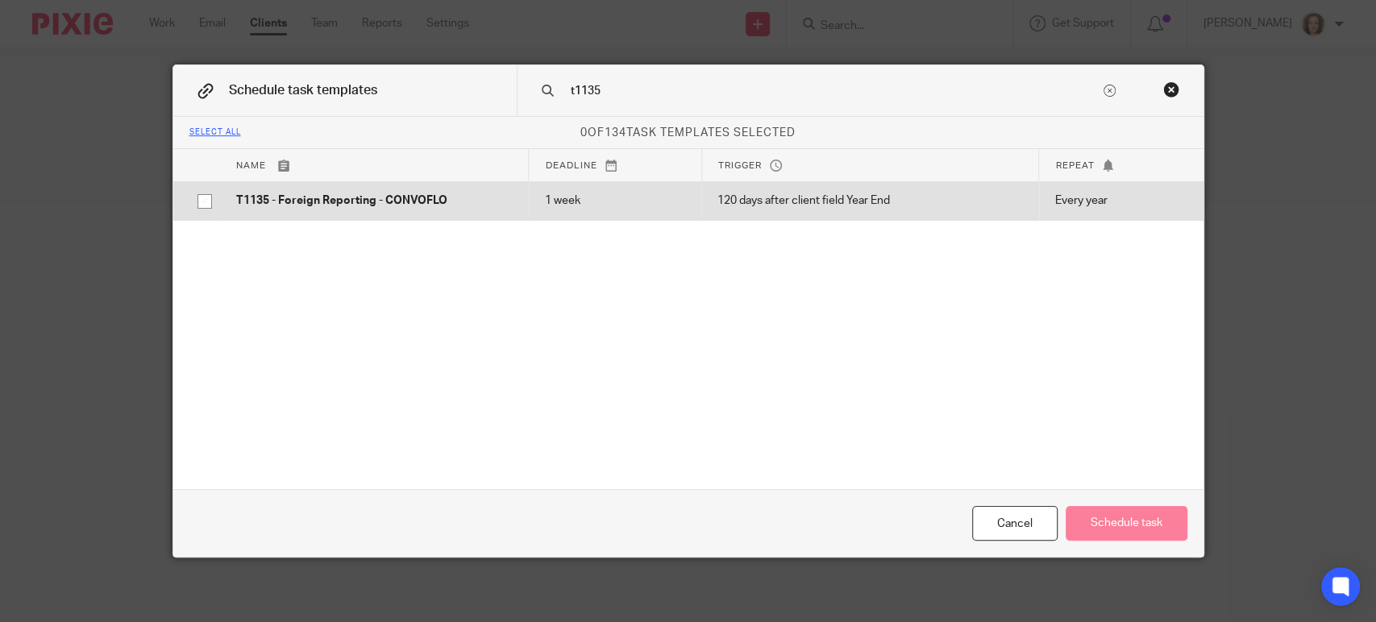
type input "t1135"
click at [342, 198] on p "T1135 - Foreign Reporting - CONVOFLO" at bounding box center [374, 201] width 277 height 16
checkbox input "true"
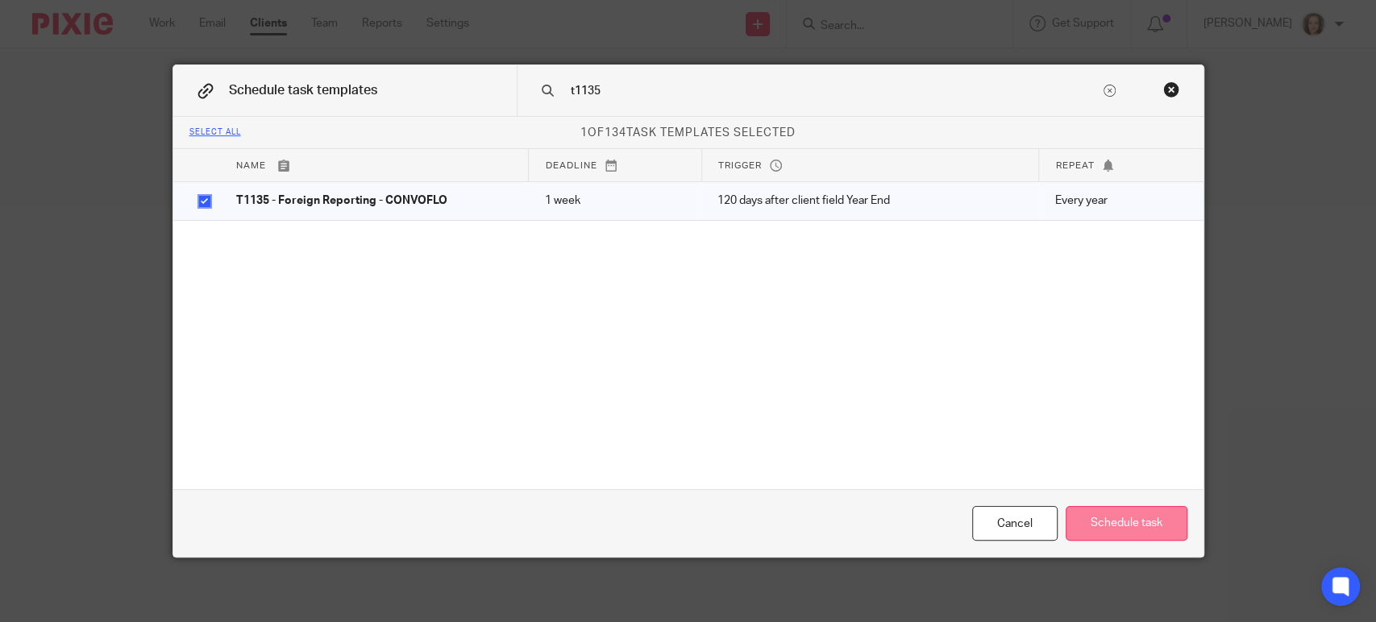
click at [1119, 525] on button "Schedule task" at bounding box center [1127, 523] width 122 height 35
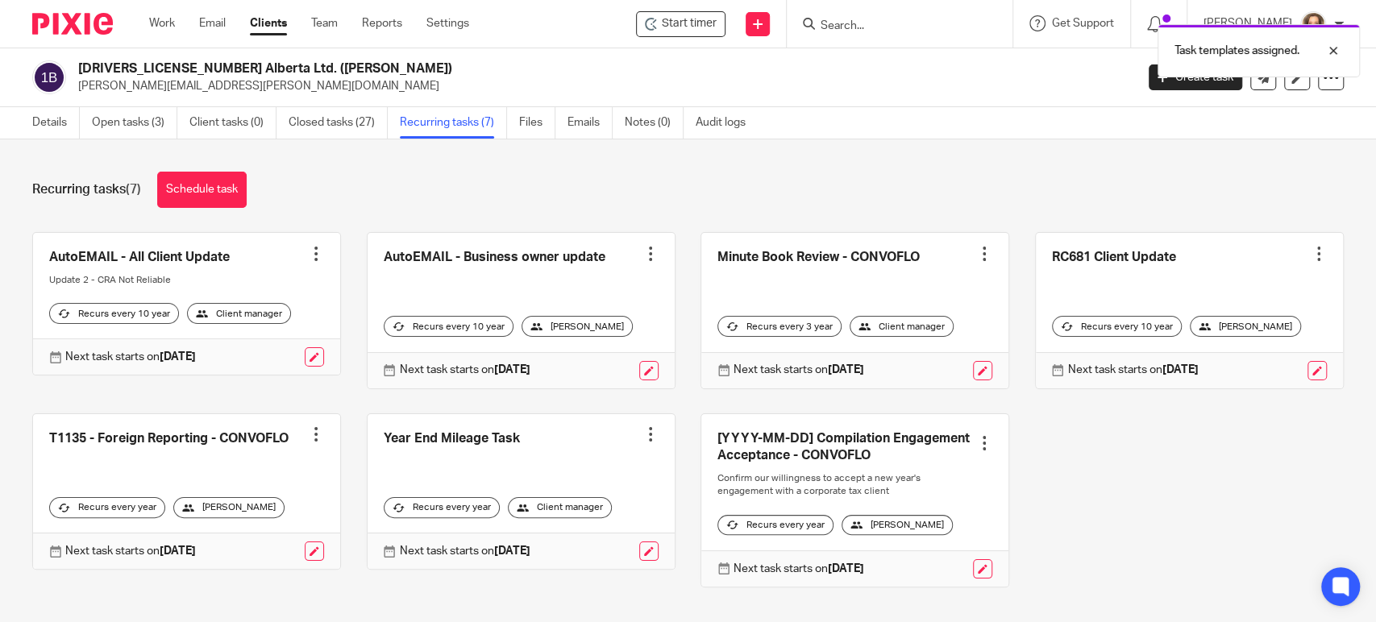
click at [308, 431] on div at bounding box center [316, 434] width 16 height 16
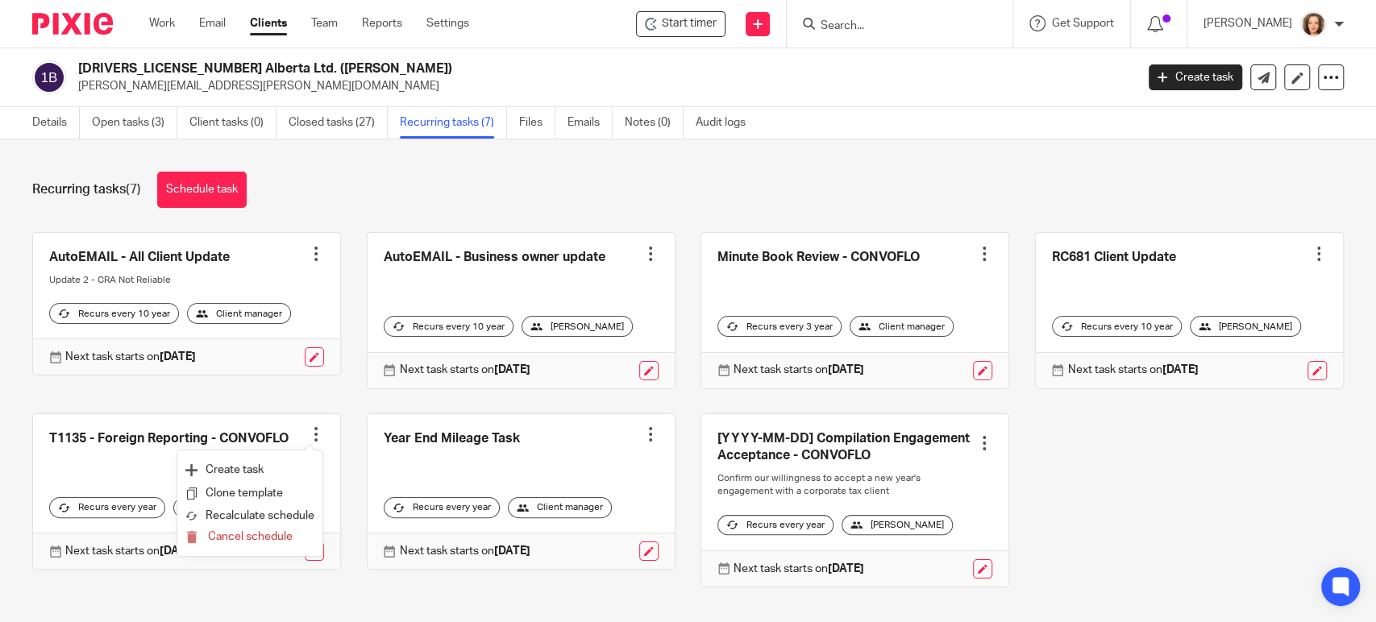
click at [225, 424] on link at bounding box center [186, 492] width 307 height 156
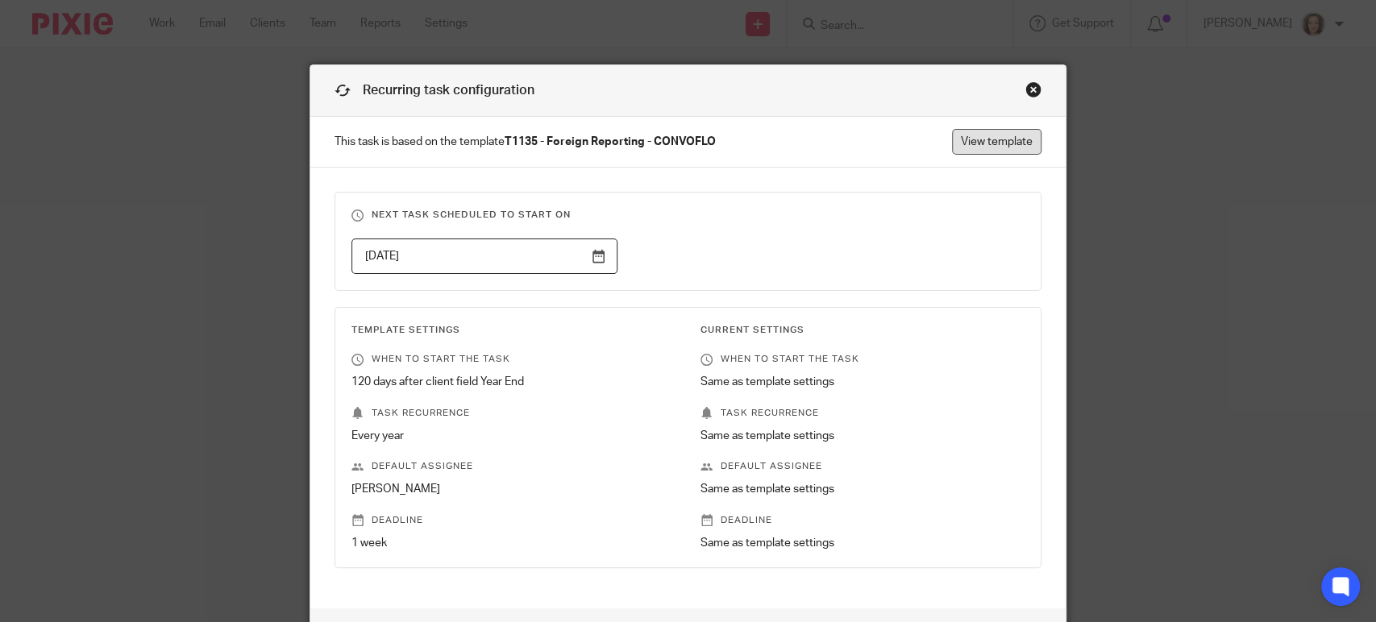
click at [973, 144] on link "View template" at bounding box center [996, 142] width 89 height 26
click at [1223, 166] on div "Recurring task configuration This task is based on the template T1135 - Foreign…" at bounding box center [688, 311] width 1376 height 622
click at [1025, 85] on div "Close this dialog window" at bounding box center [1033, 89] width 16 height 16
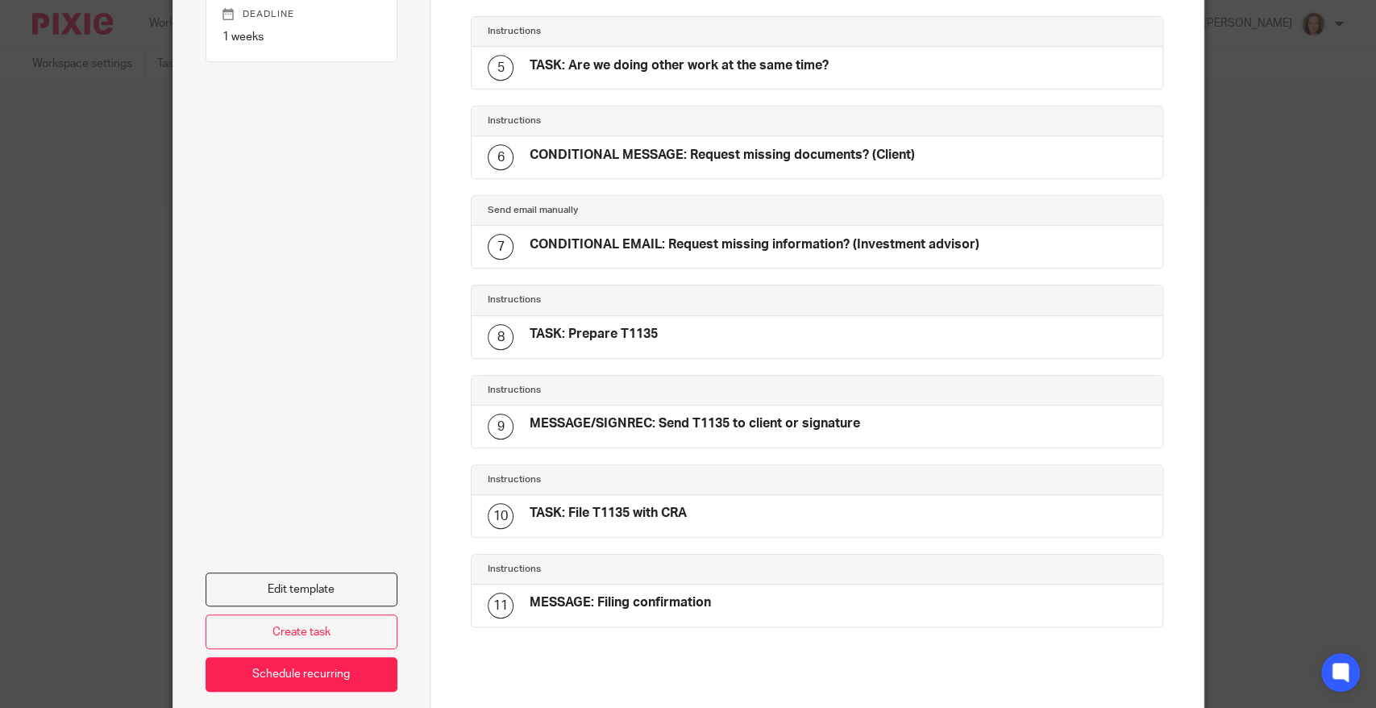
scroll to position [433, 0]
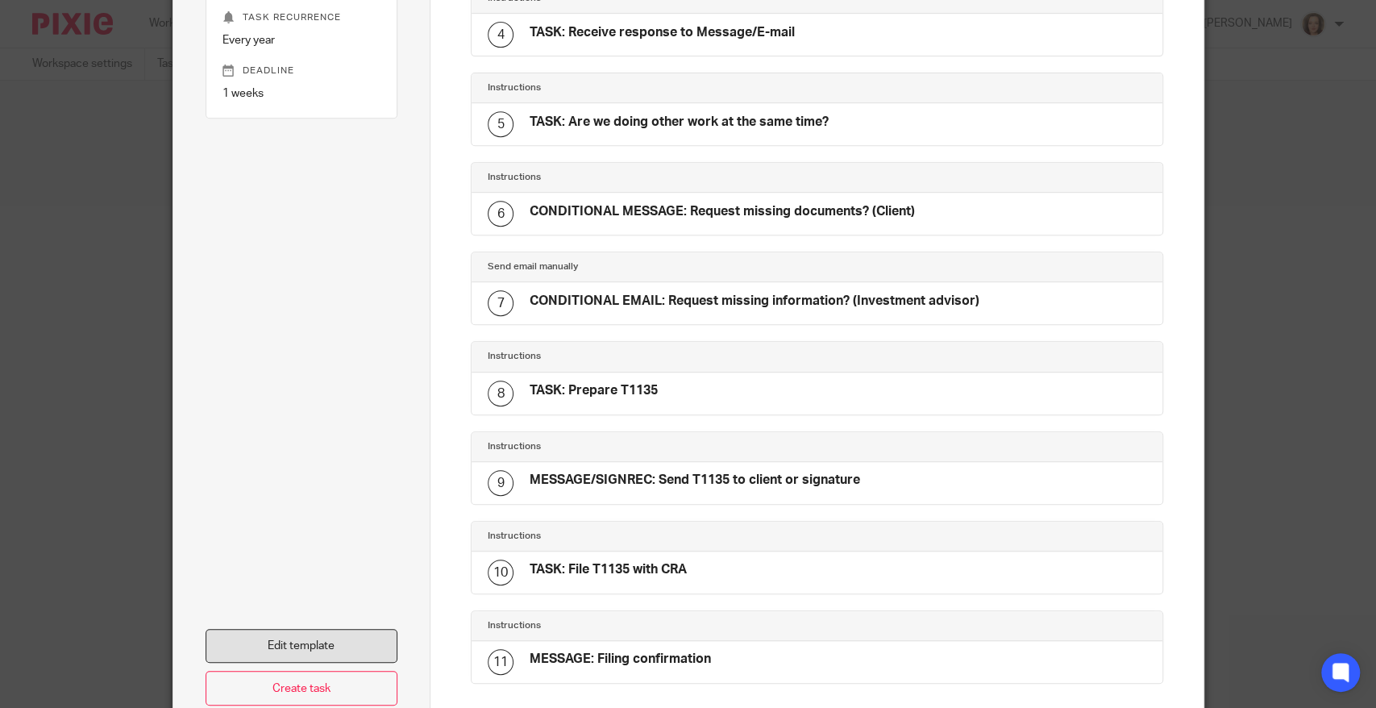
click at [248, 643] on link "Edit template" at bounding box center [302, 646] width 193 height 35
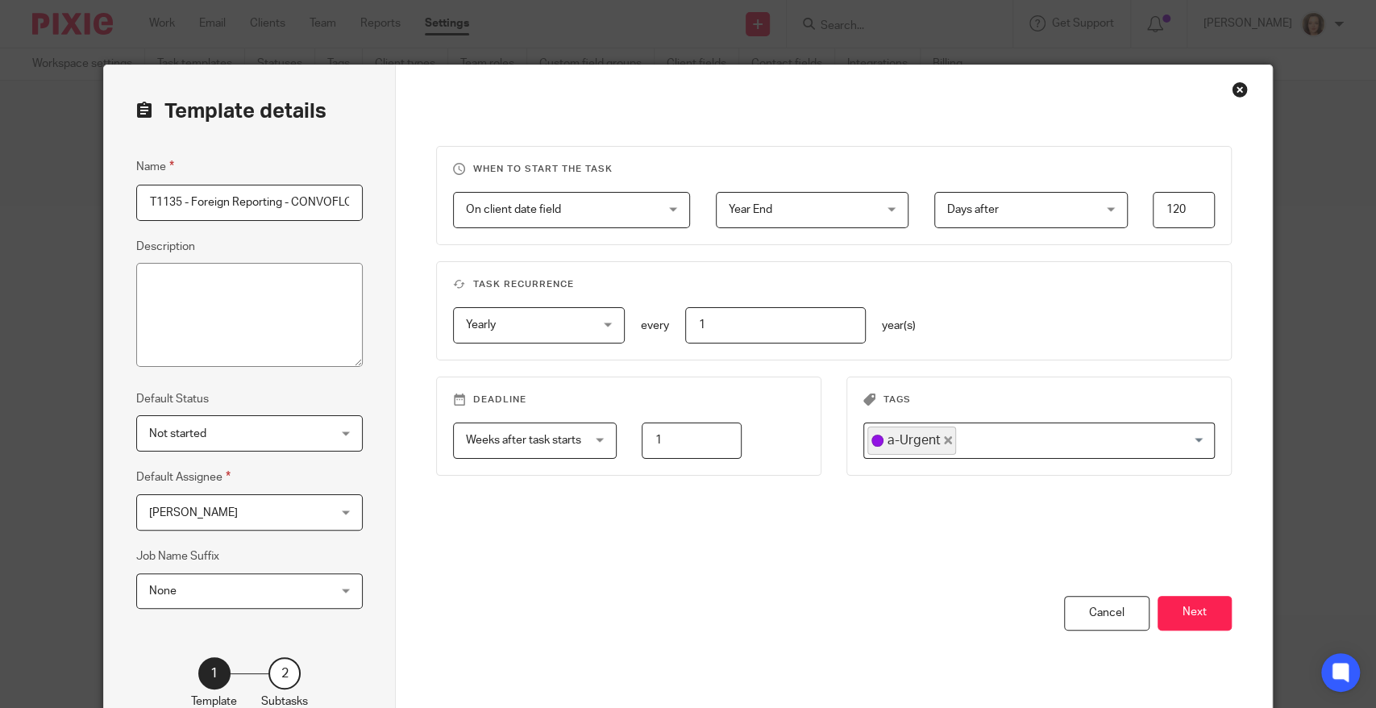
scroll to position [0, 3]
click at [1213, 614] on button "Next" at bounding box center [1195, 613] width 74 height 35
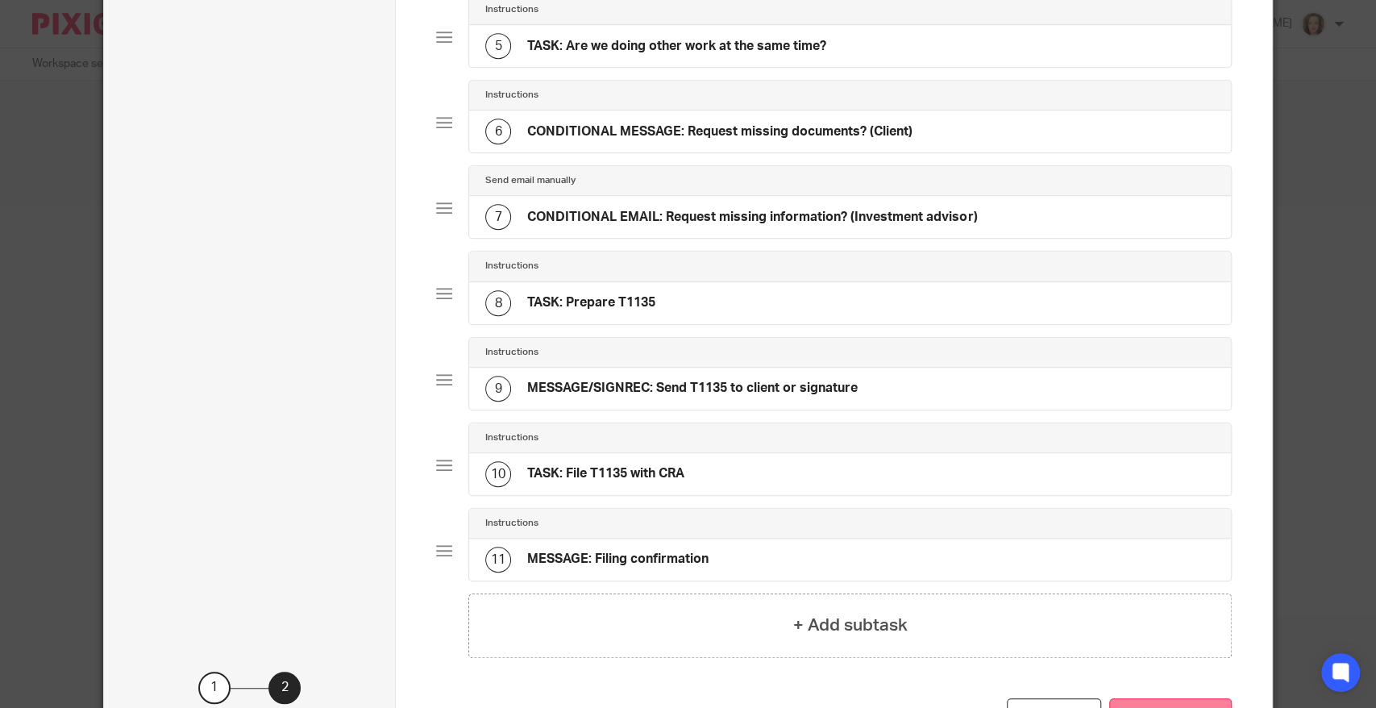
scroll to position [622, 0]
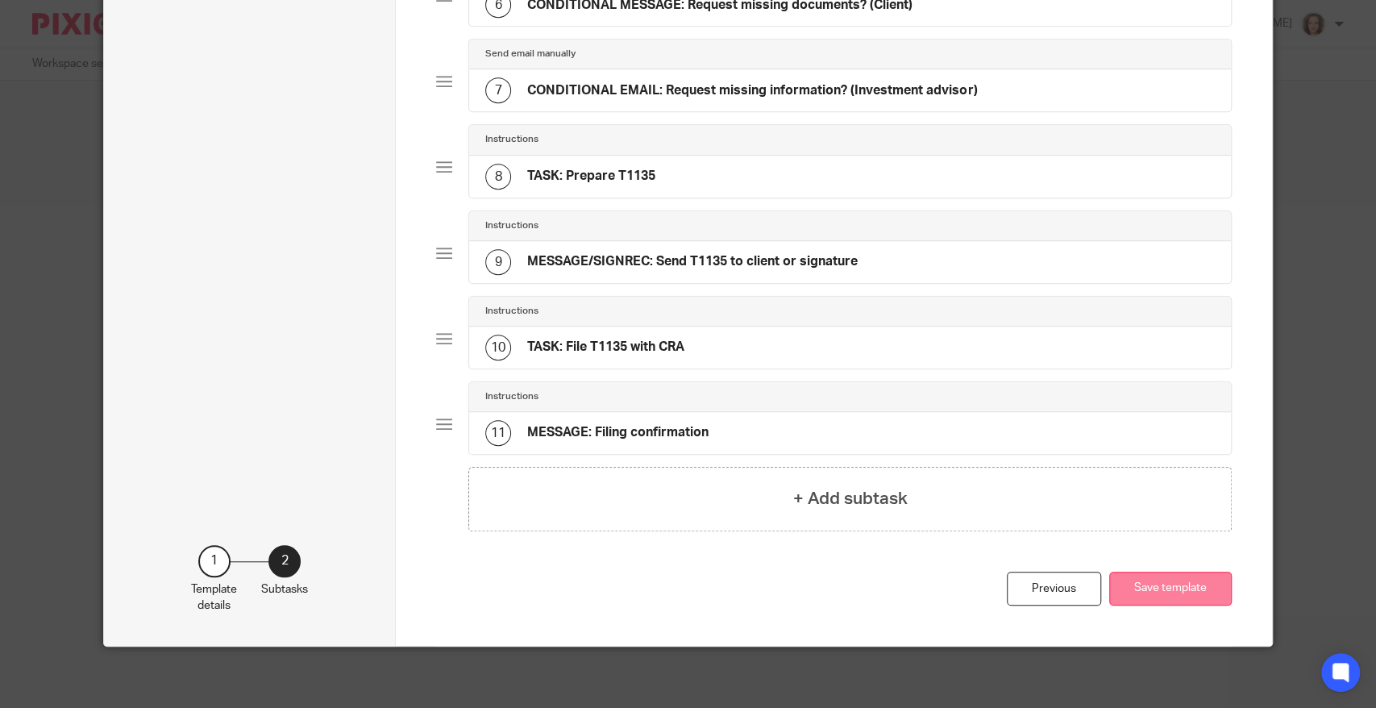
click at [1160, 593] on button "Save template" at bounding box center [1170, 589] width 123 height 35
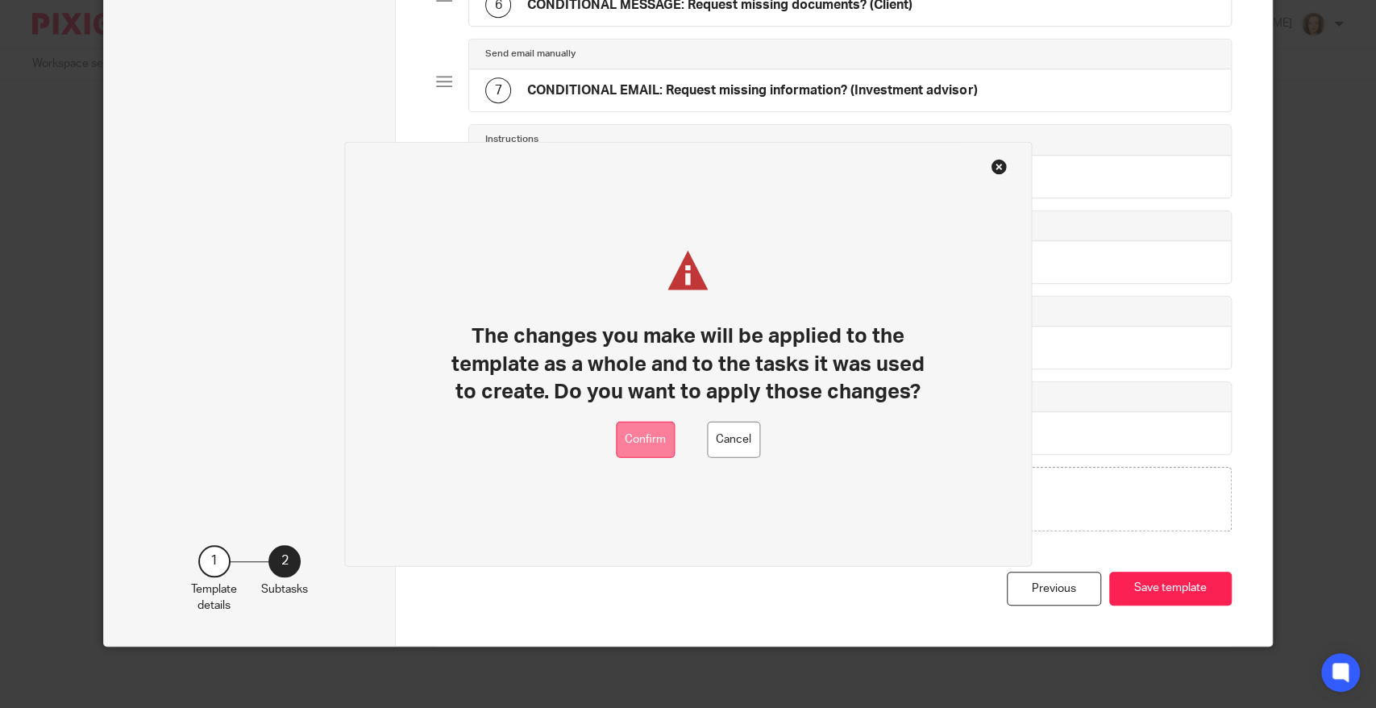
click at [645, 432] on button "Confirm" at bounding box center [645, 440] width 59 height 36
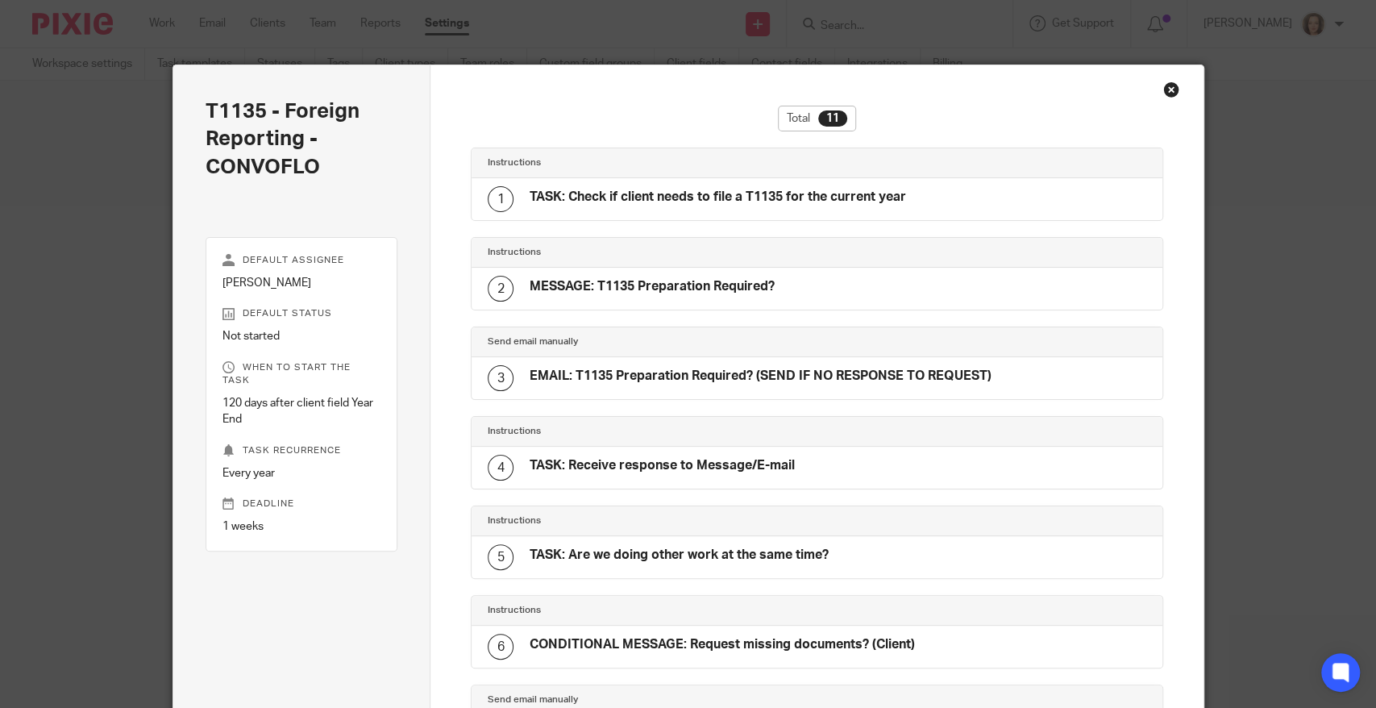
scroll to position [568, 0]
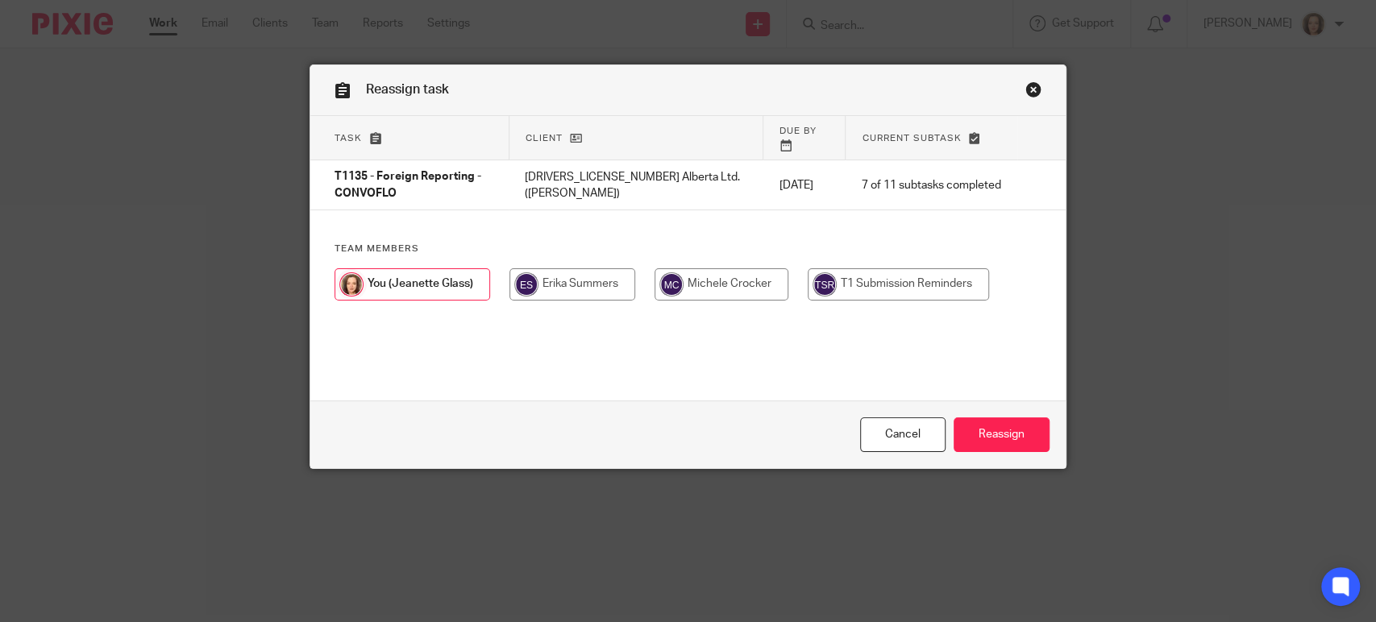
drag, startPoint x: 553, startPoint y: 264, endPoint x: 614, endPoint y: 302, distance: 71.6
click at [554, 268] on input "radio" at bounding box center [573, 284] width 126 height 32
radio input "true"
click at [999, 435] on input "Reassign" at bounding box center [1002, 435] width 96 height 35
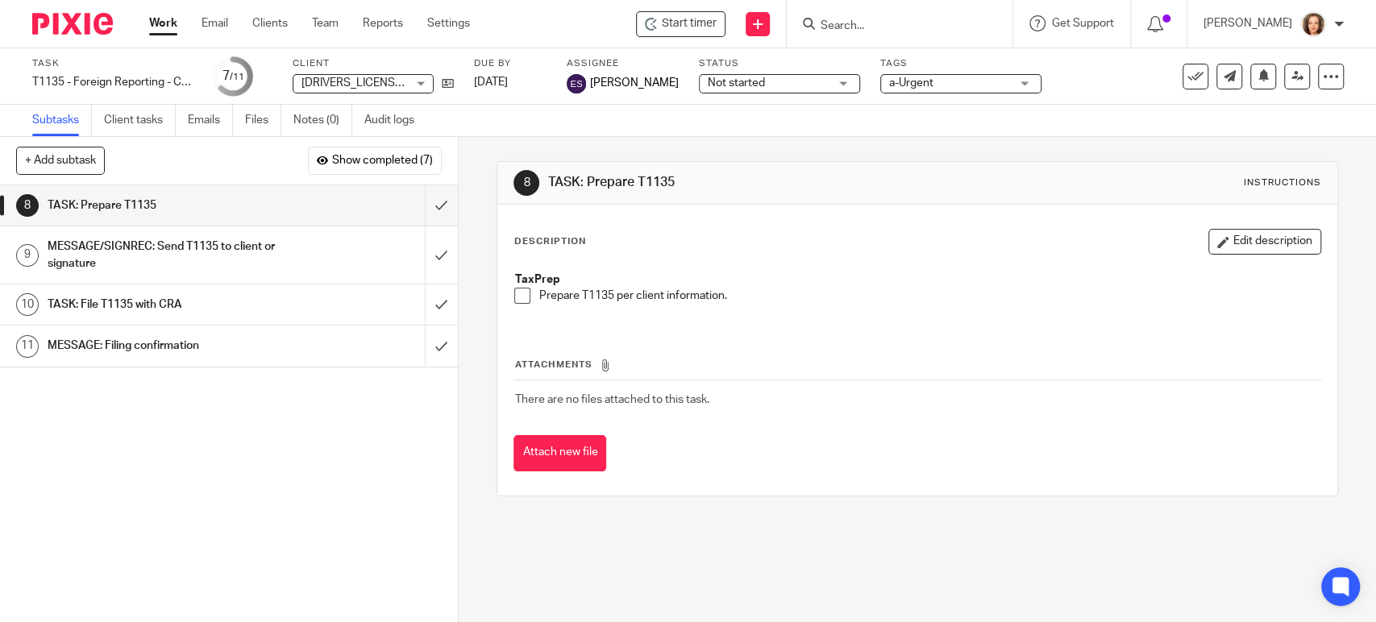
click at [920, 344] on div "Attachments There are no files attached to this task. Attach new file" at bounding box center [917, 398] width 807 height 147
